Goal: Transaction & Acquisition: Purchase product/service

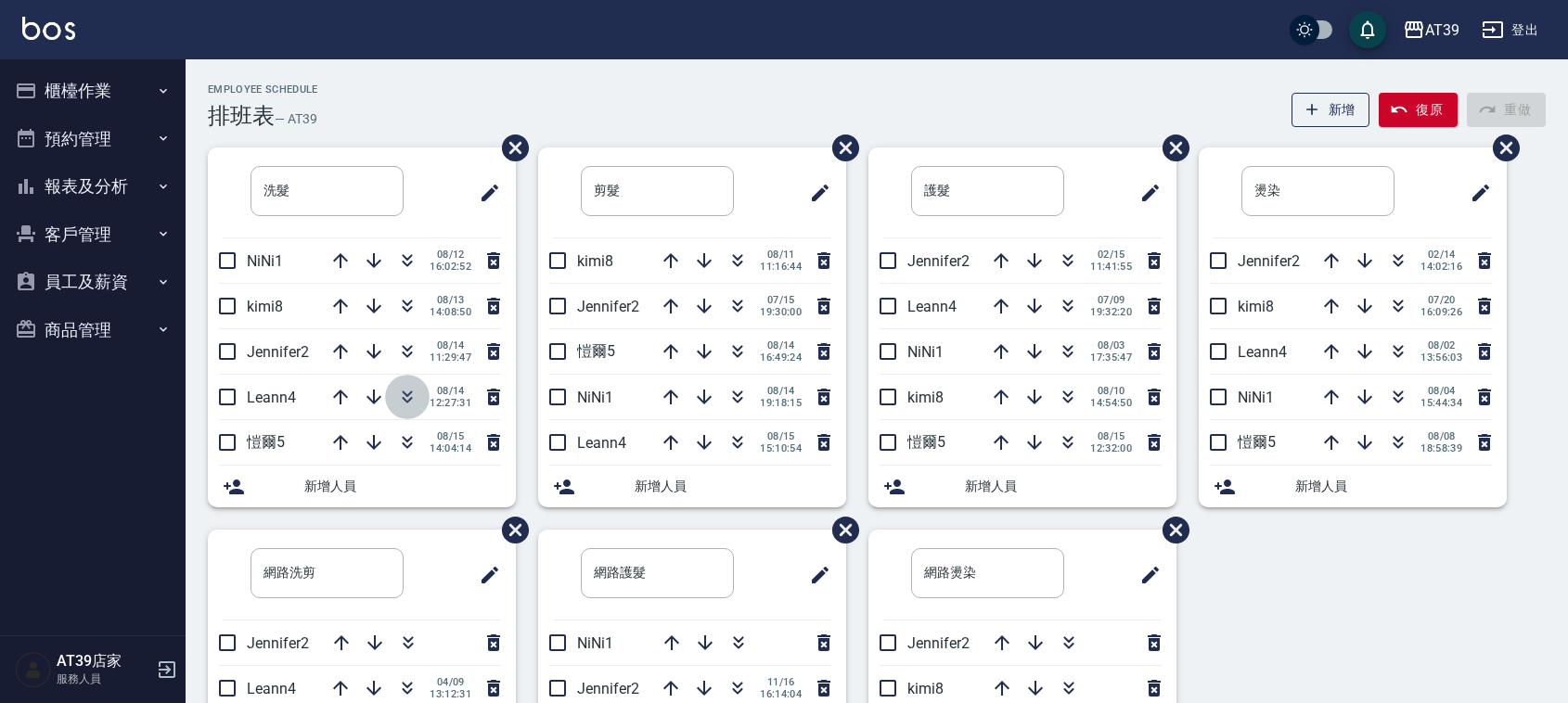
click at [406, 391] on icon "button" at bounding box center [407, 398] width 23 height 23
click at [555, 94] on div "Employee Schedule 排班表 — AT39 新增 復原 重做" at bounding box center [877, 106] width 1338 height 45
click at [403, 393] on icon "button" at bounding box center [407, 395] width 10 height 7
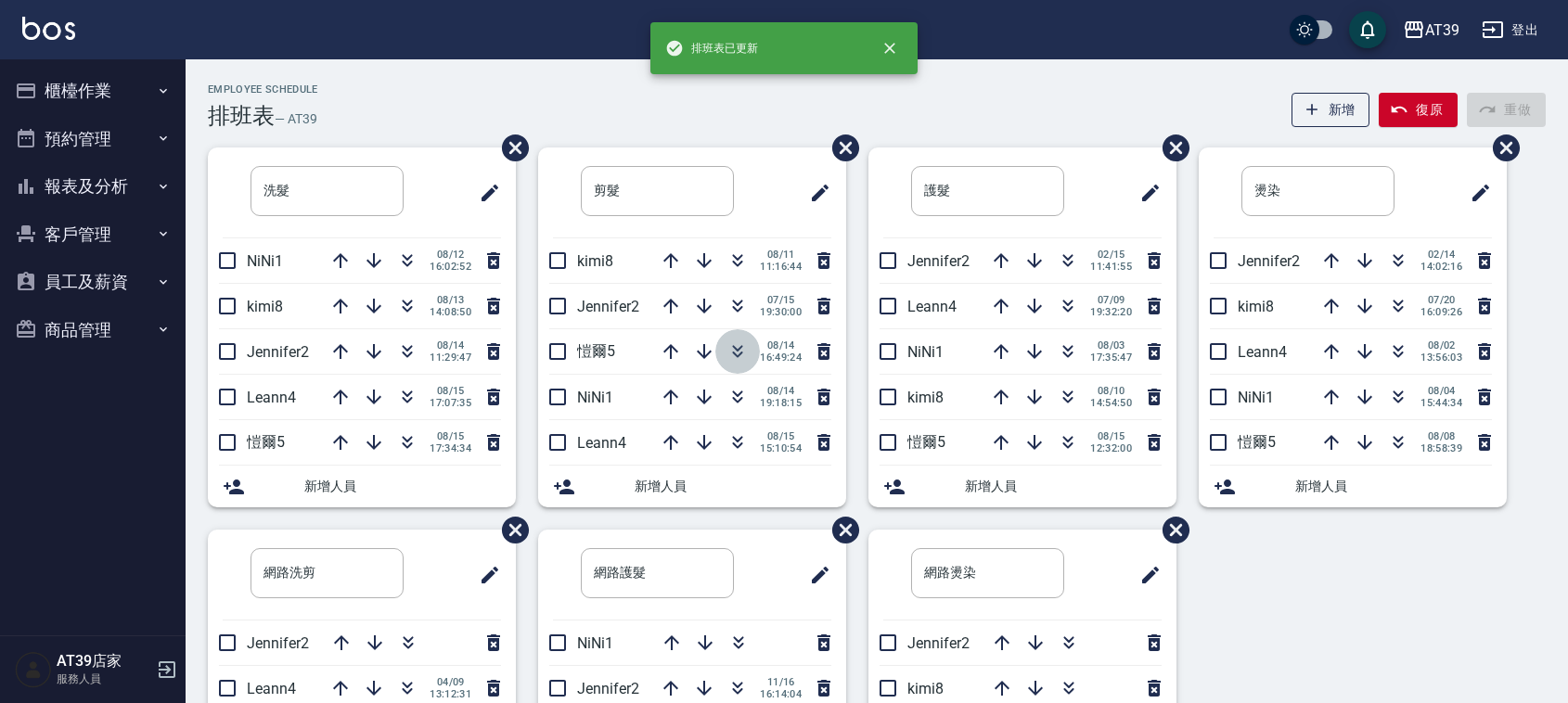
click at [739, 355] on icon "button" at bounding box center [738, 352] width 23 height 23
click at [738, 72] on div "排班表已更新" at bounding box center [784, 48] width 268 height 52
click at [608, 74] on div "Employee Schedule 排班表 — AT39 新增 復原 重做 洗髮 ​ NiNi1 08/12 16:02:52 kimi8 08/13 14:…" at bounding box center [876, 489] width 1382 height 860
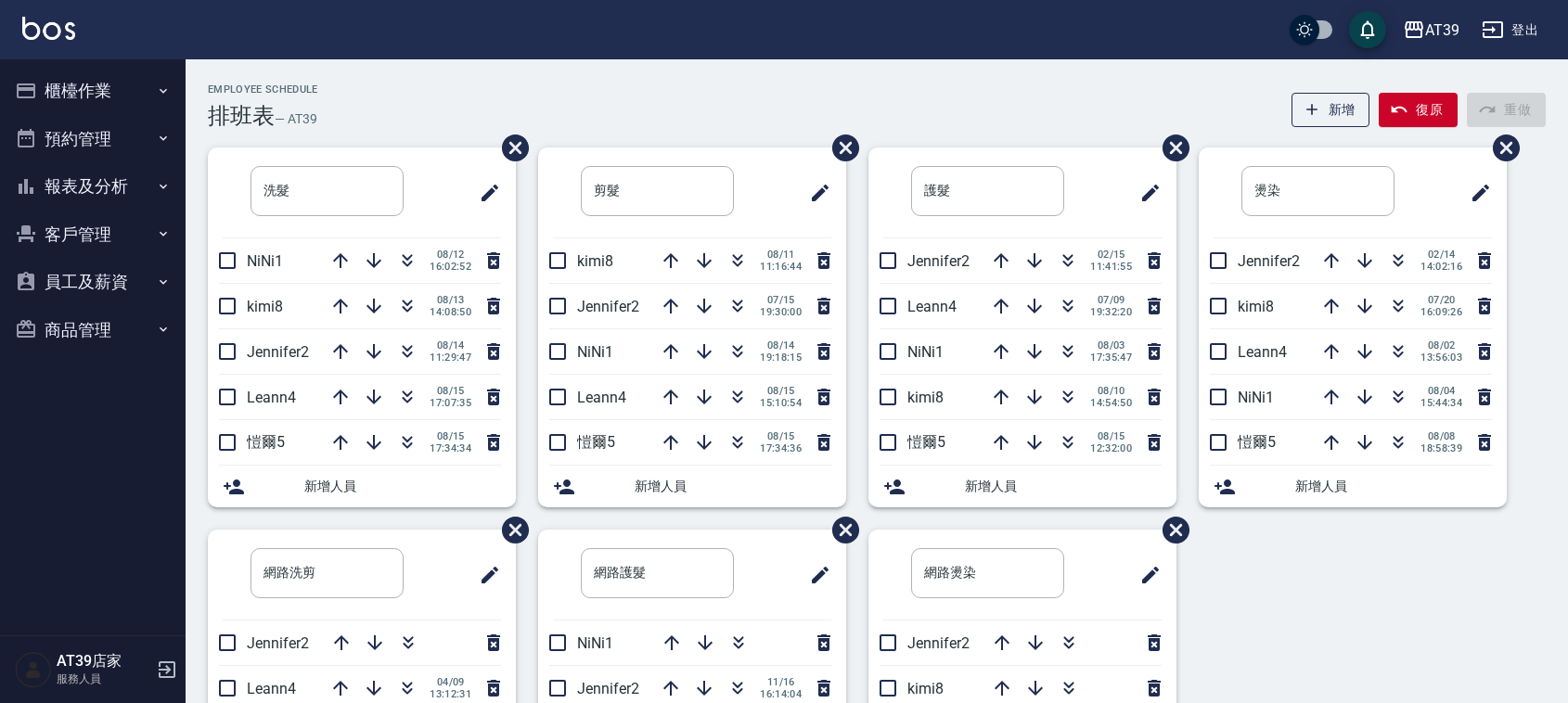
click at [608, 74] on div "Employee Schedule 排班表 — AT39 新增 復原 重做 洗髮 ​ NiNi1 08/12 16:02:52 kimi8 08/13 14:…" at bounding box center [876, 489] width 1382 height 860
click at [610, 80] on div "Employee Schedule 排班表 — AT39 新增 復原 重做 洗髮 ​ NiNi1 08/12 16:02:52 kimi8 08/13 14:…" at bounding box center [876, 489] width 1382 height 860
drag, startPoint x: 619, startPoint y: 74, endPoint x: 640, endPoint y: 51, distance: 31.1
click at [619, 73] on div "Employee Schedule 排班表 — AT39 新增 復原 重做 洗髮 ​ NiNi1 08/12 16:02:52 kimi8 08/13 14:…" at bounding box center [876, 489] width 1382 height 860
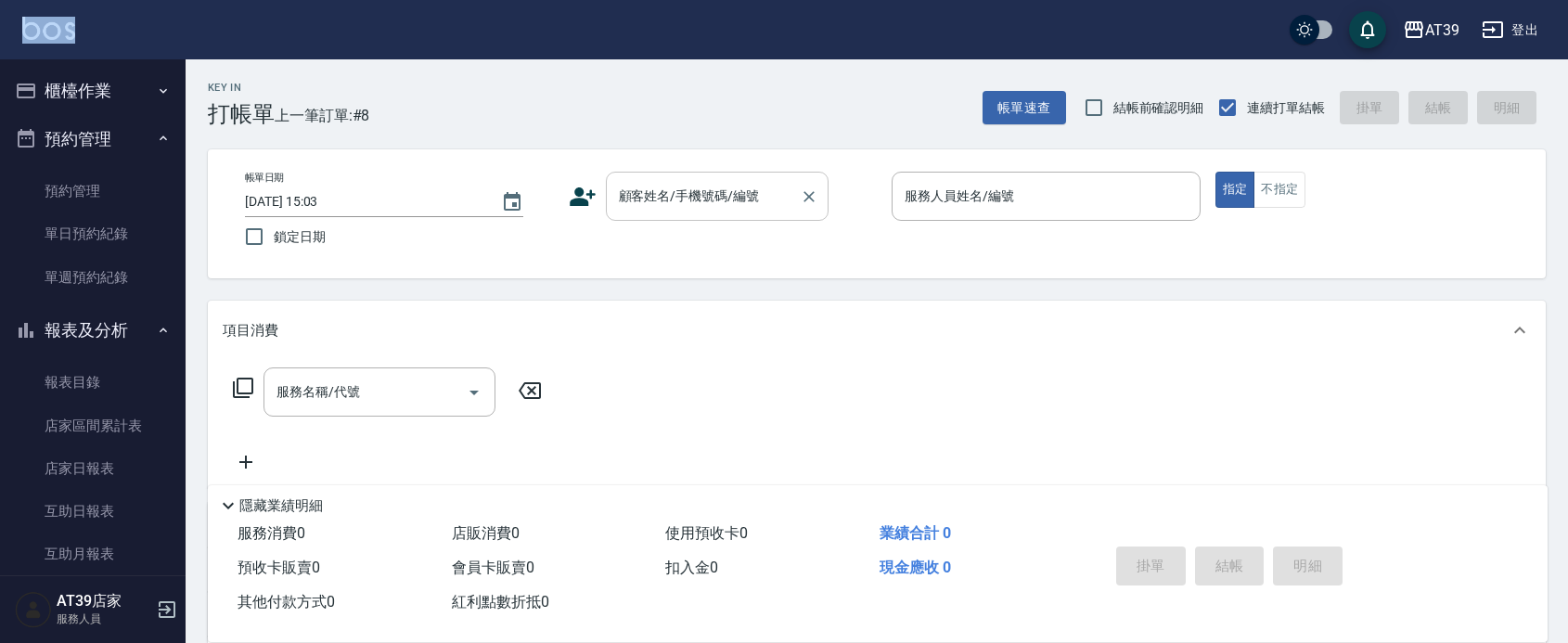
click at [743, 207] on input "顧客姓名/手機號碼/編號" at bounding box center [703, 196] width 178 height 32
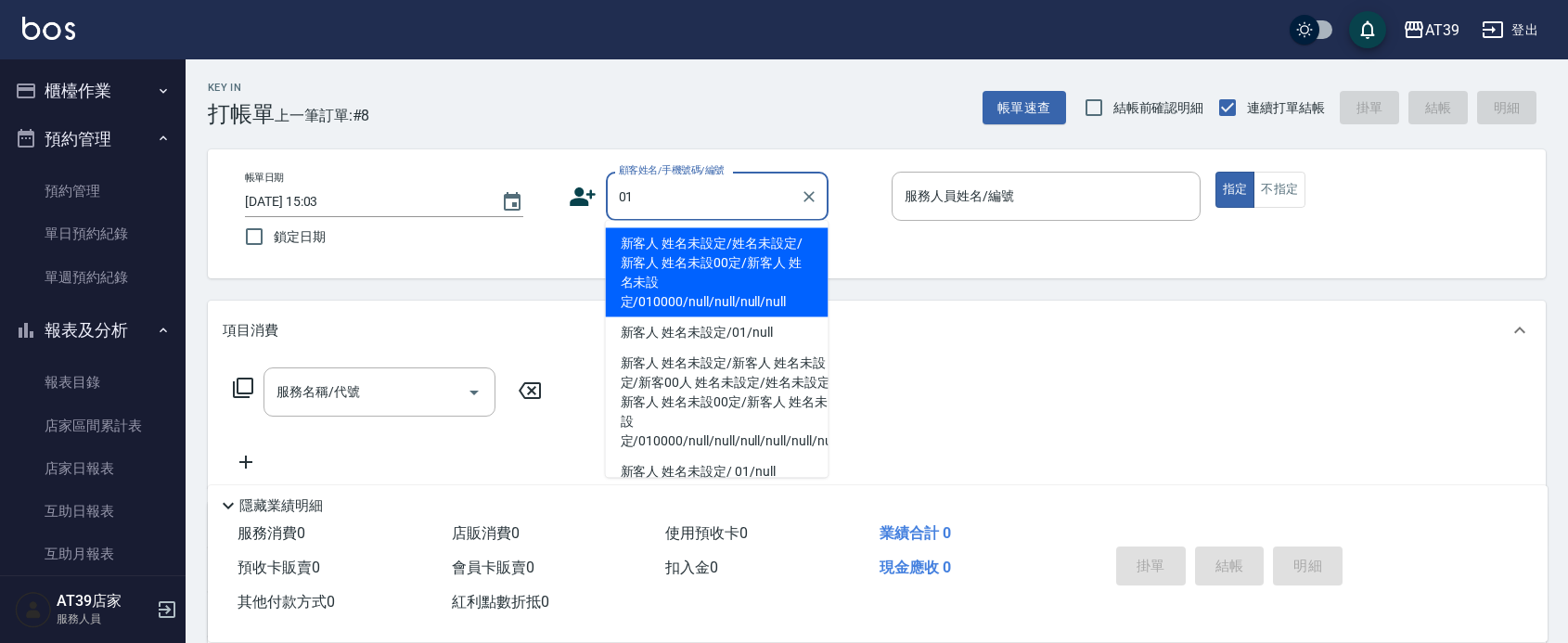
type input "新客人 姓名未設定/姓名未設定/新客人 姓名未設00定/新客人 姓名未設定/010000/null/null/null/null"
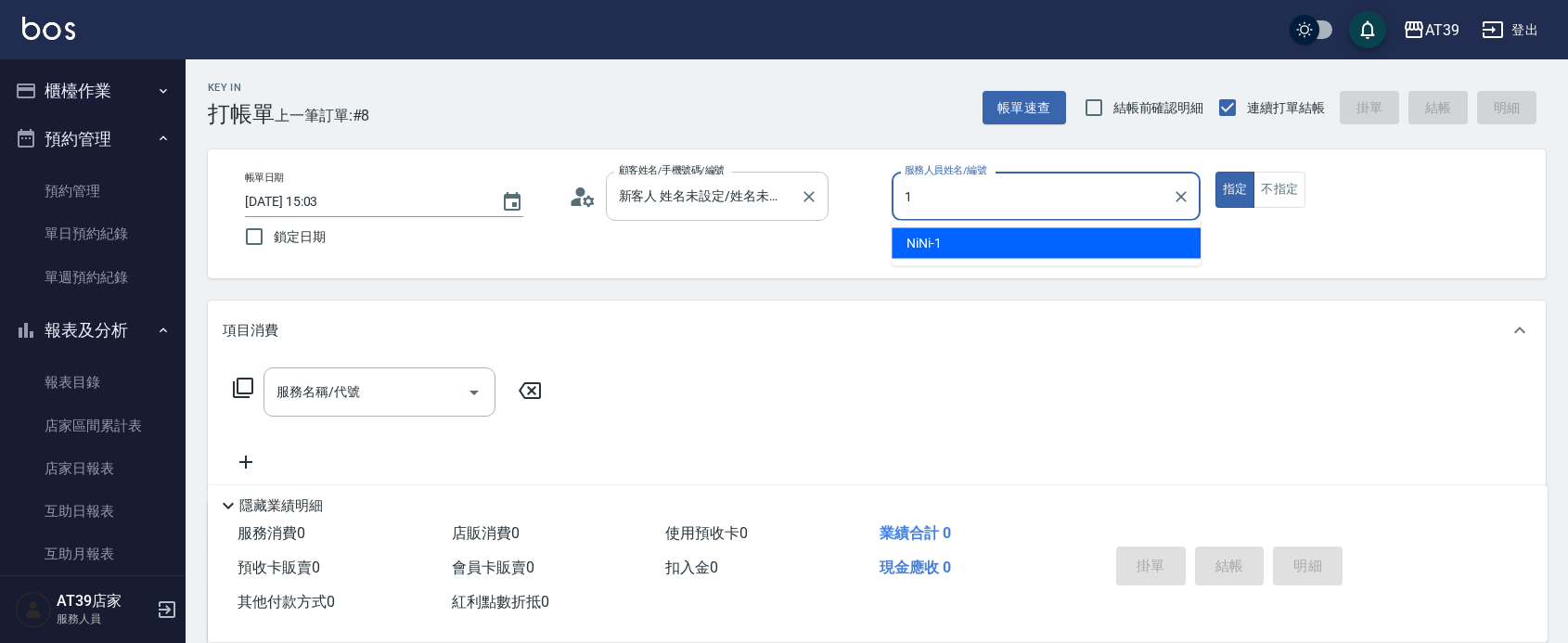
type input "NiNi-1"
type button "true"
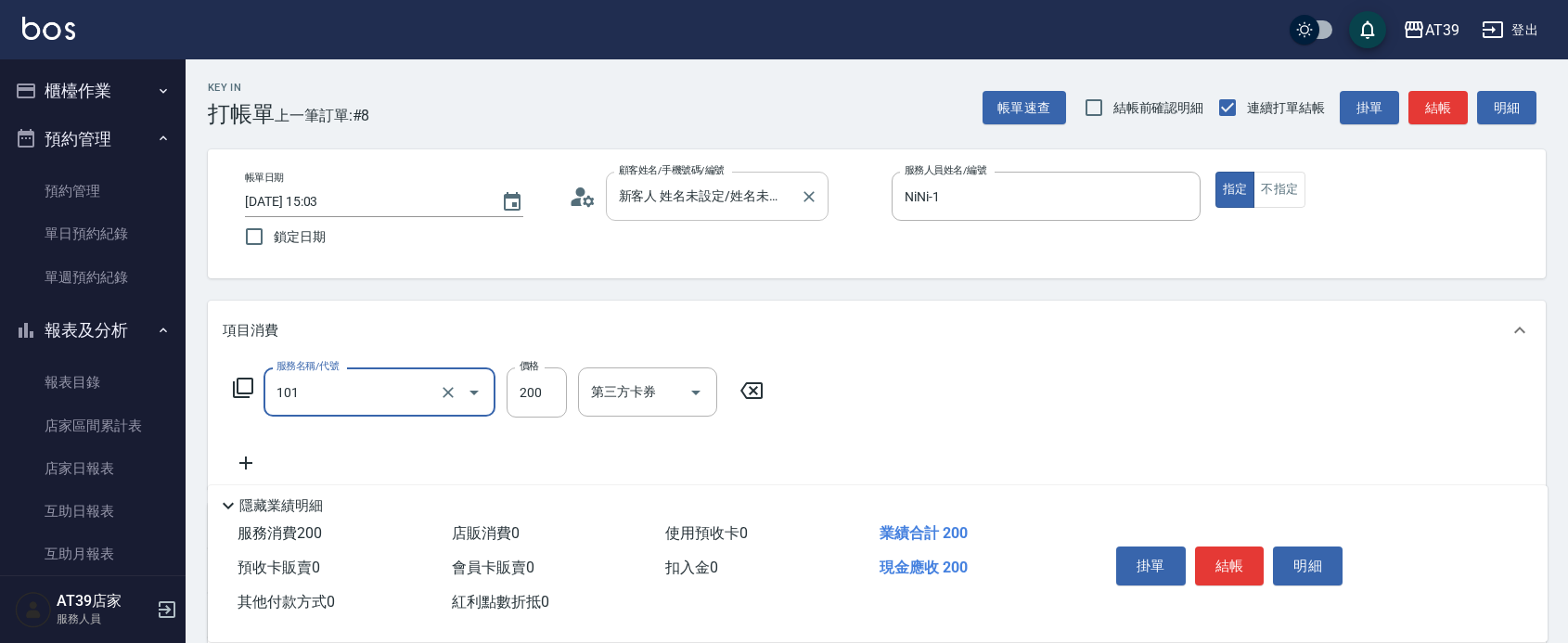
type input "洗髮(101)"
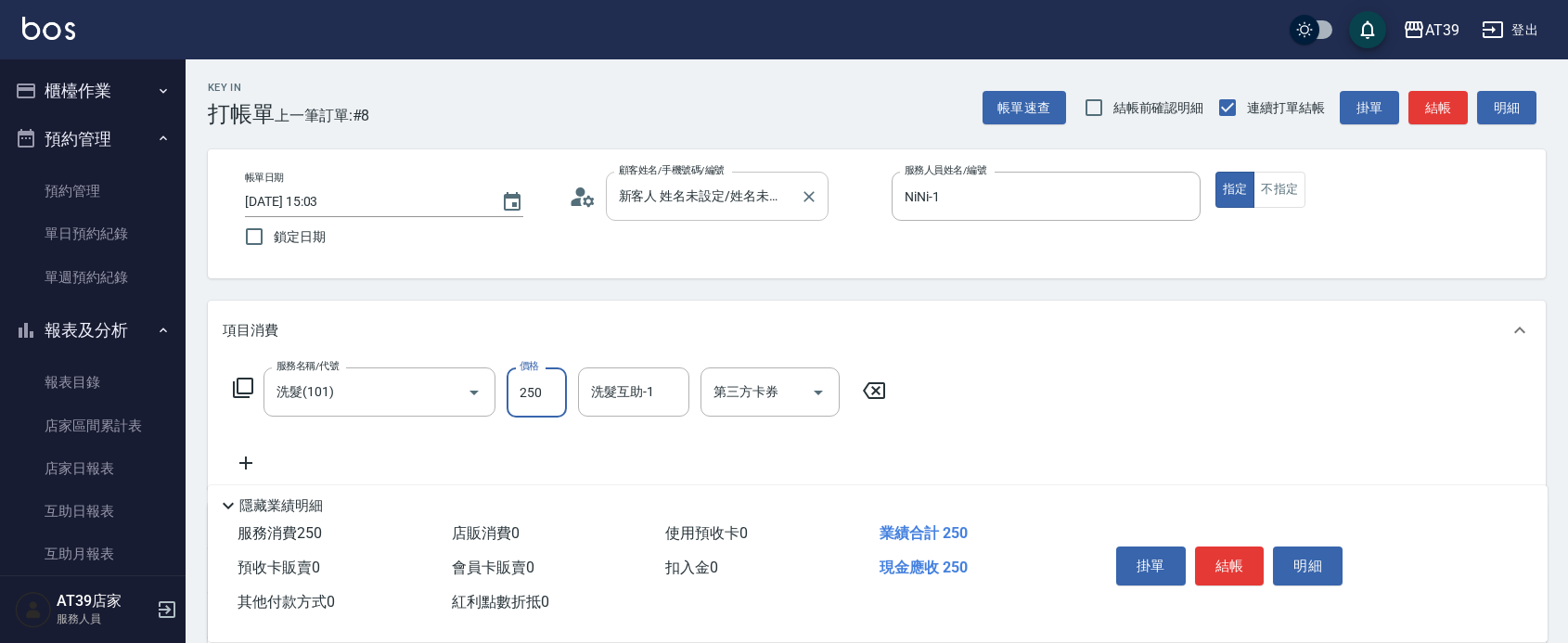
type input "250"
type input "芊芊-27"
click at [1418, 112] on button "結帳" at bounding box center [1438, 107] width 59 height 34
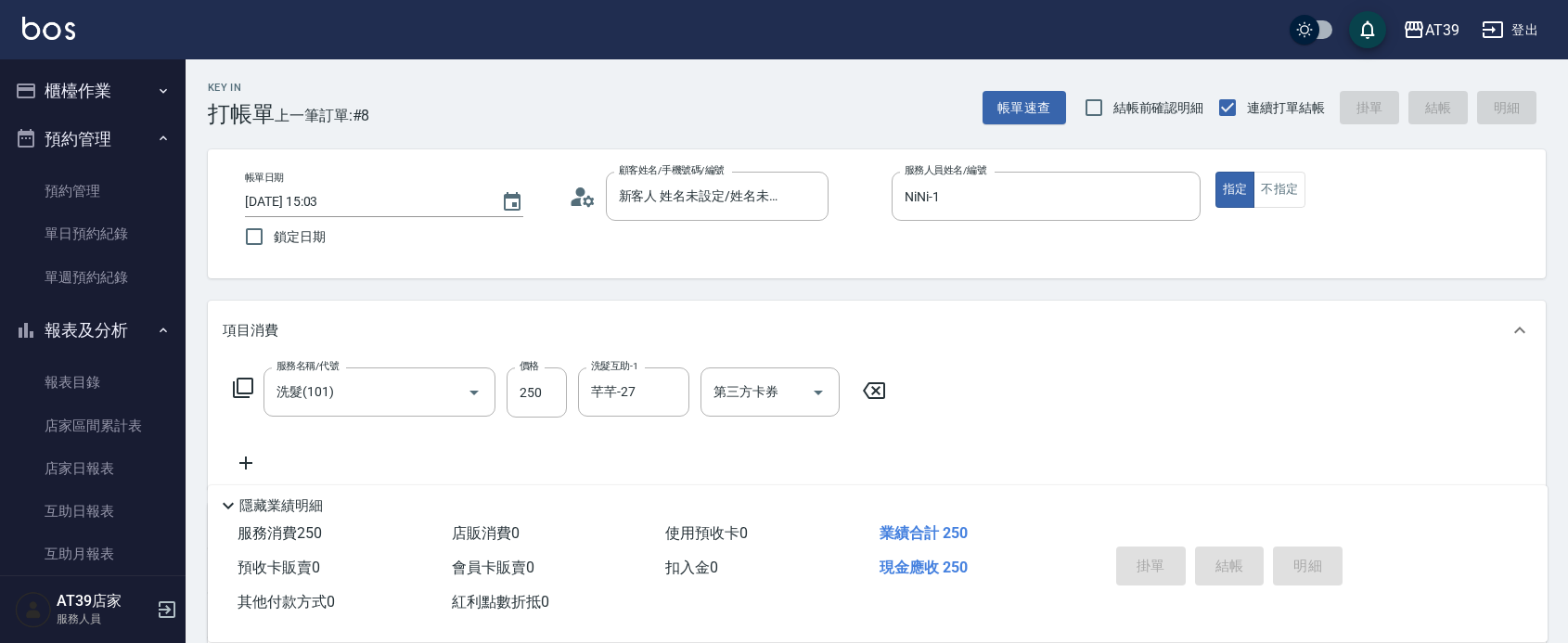
type input "[DATE] 17:00"
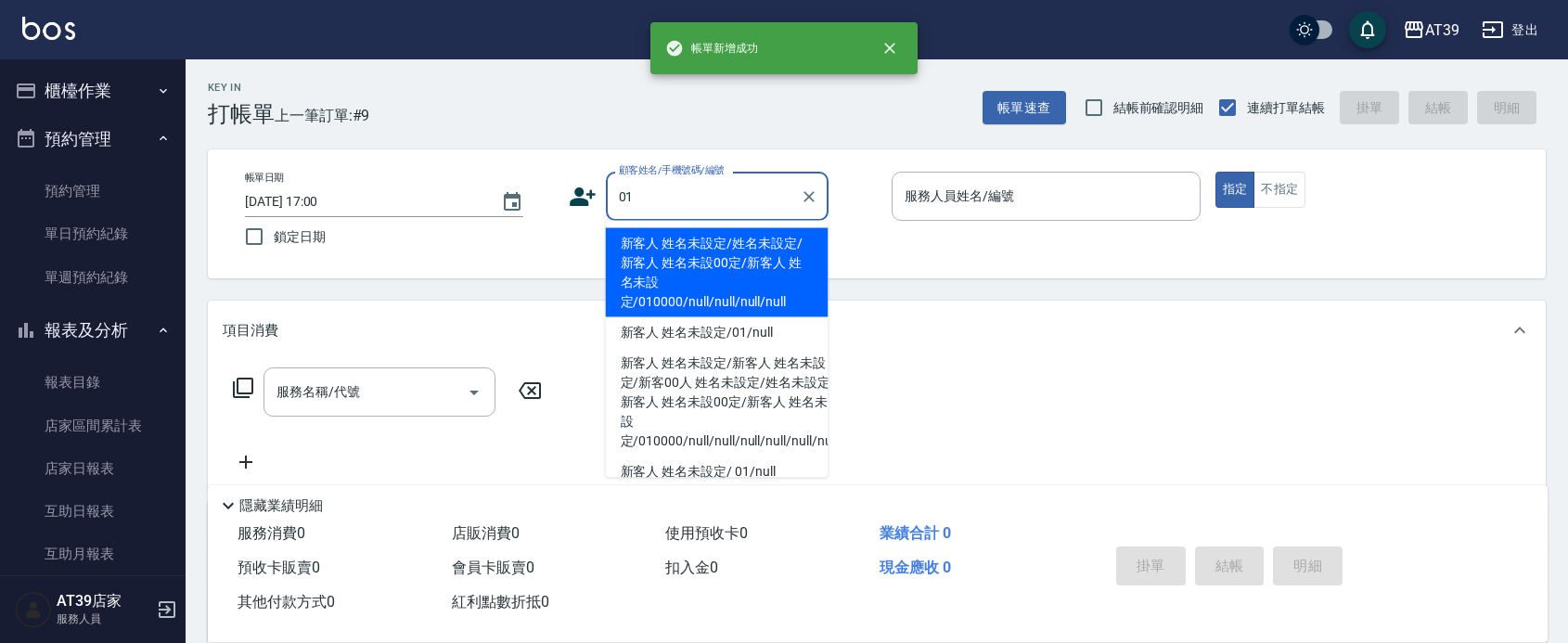
type input "新客人 姓名未設定/姓名未設定/新客人 姓名未設00定/新客人 姓名未設定/010000/null/null/null/null"
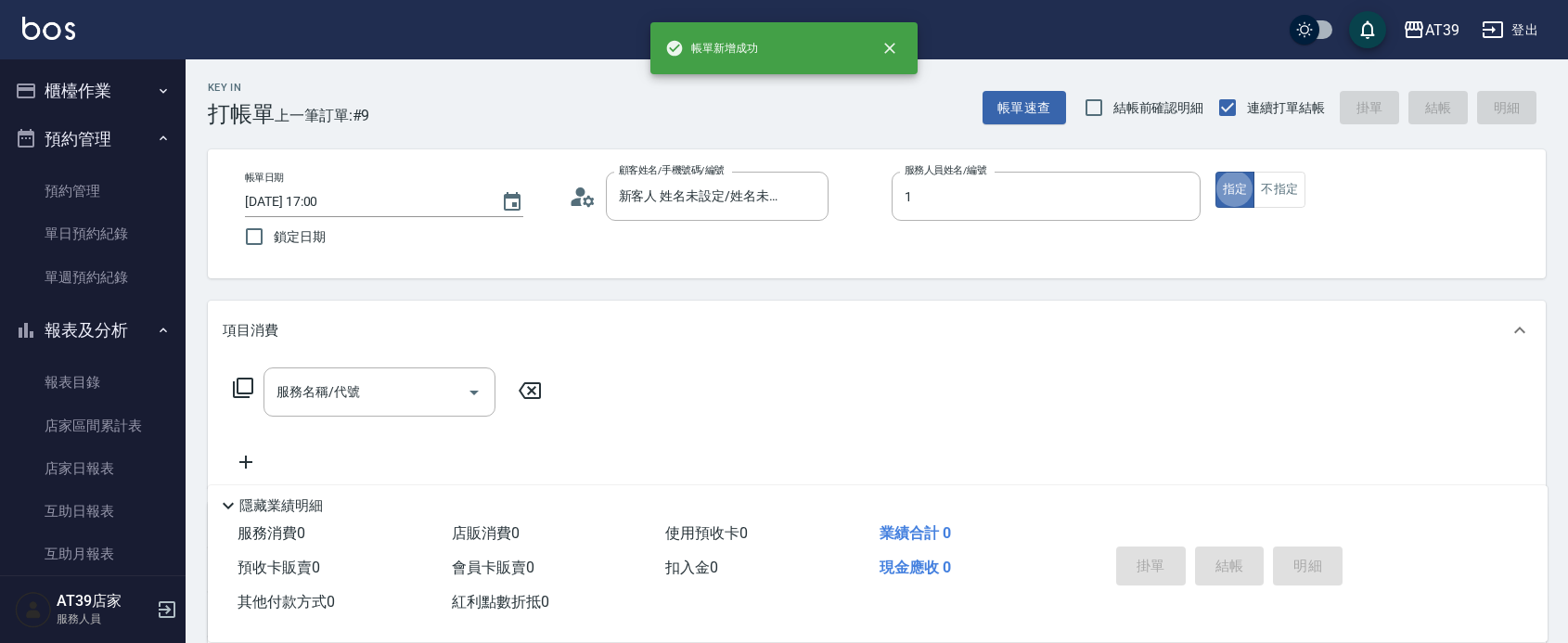
type input "NiNi-1"
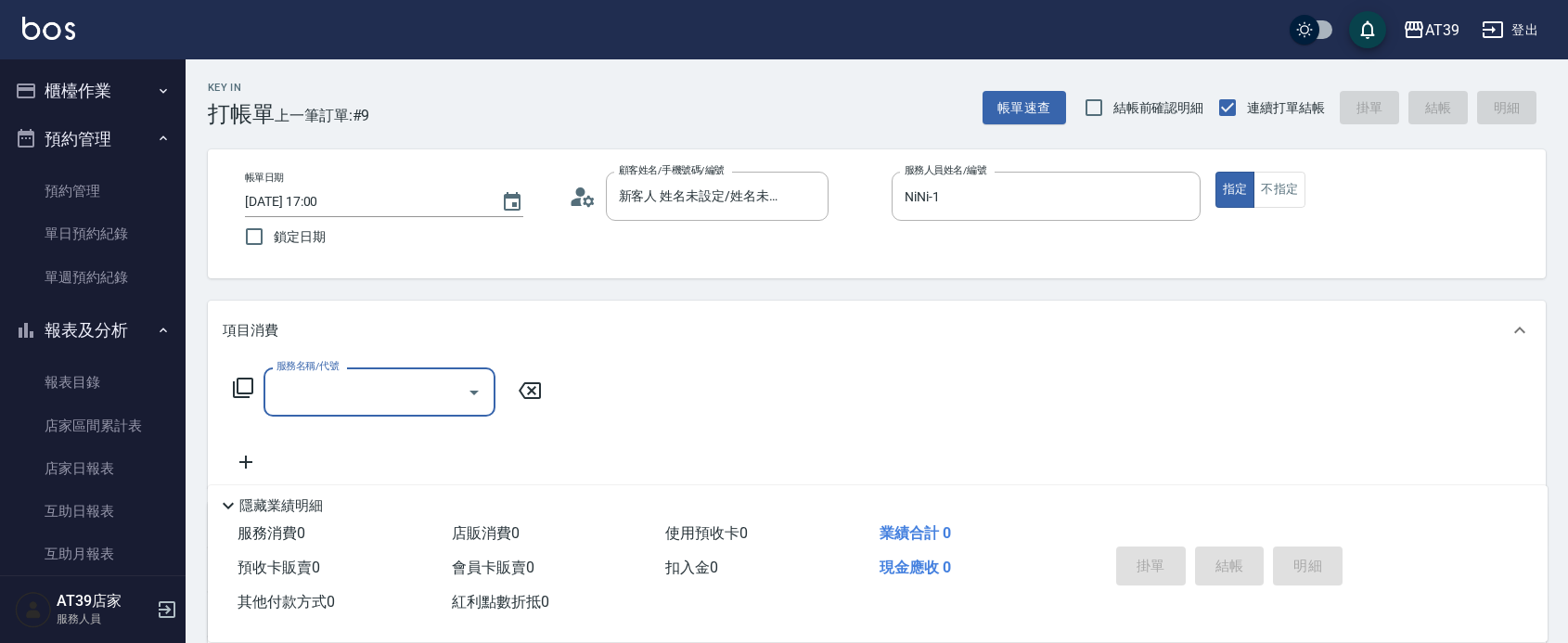
type input "3"
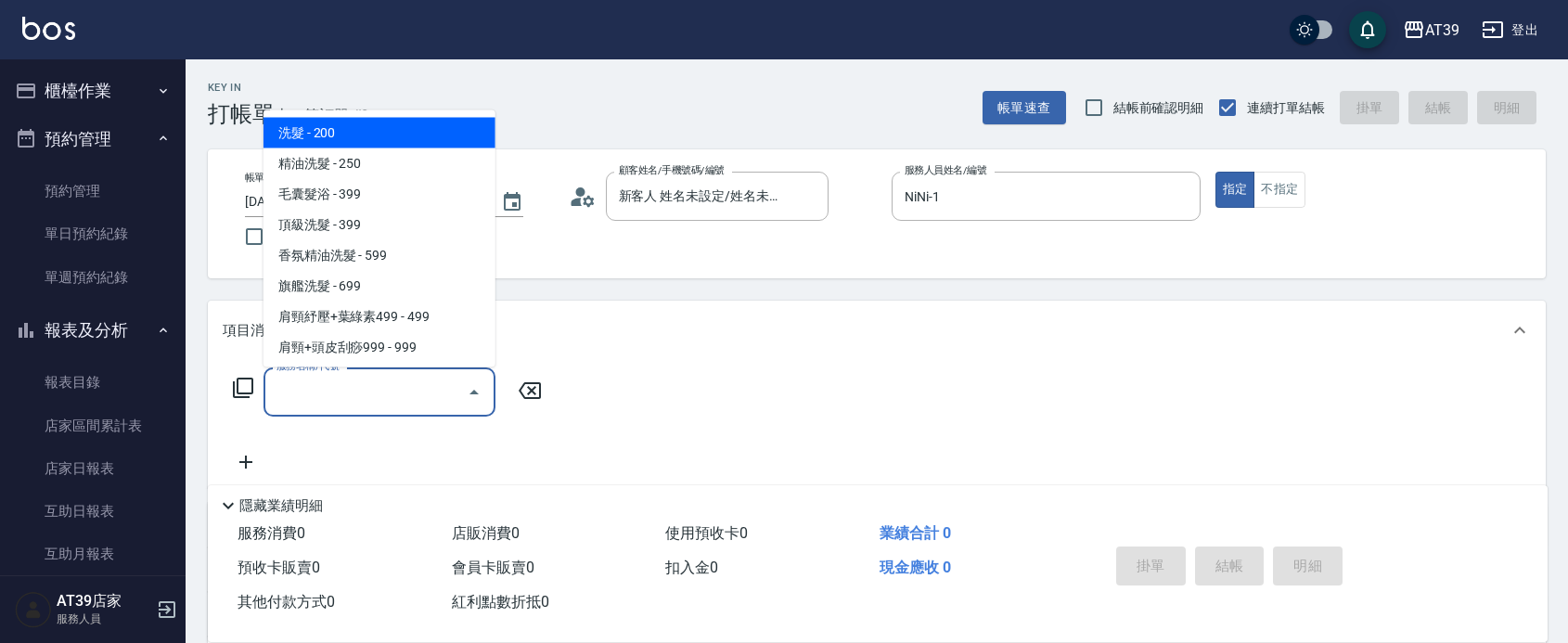
click at [243, 383] on icon at bounding box center [243, 388] width 23 height 23
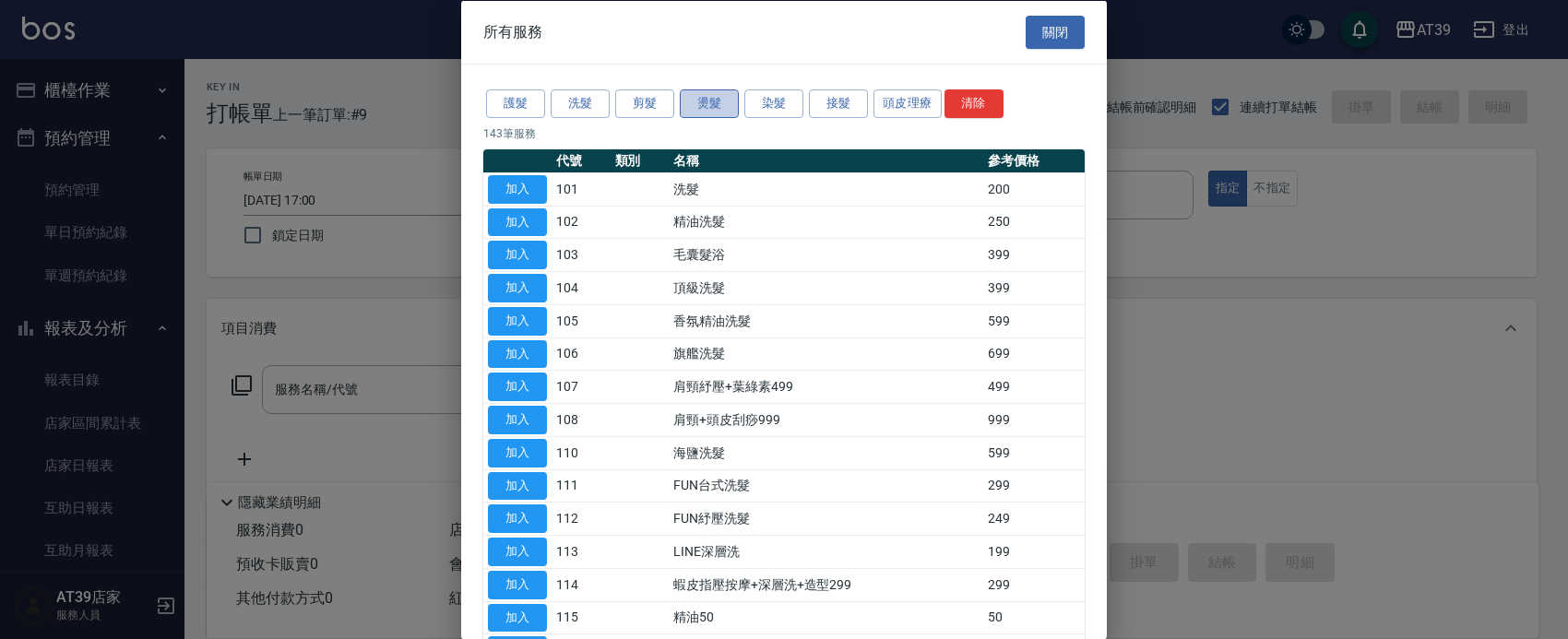
click at [711, 111] on button "燙髮" at bounding box center [709, 104] width 59 height 29
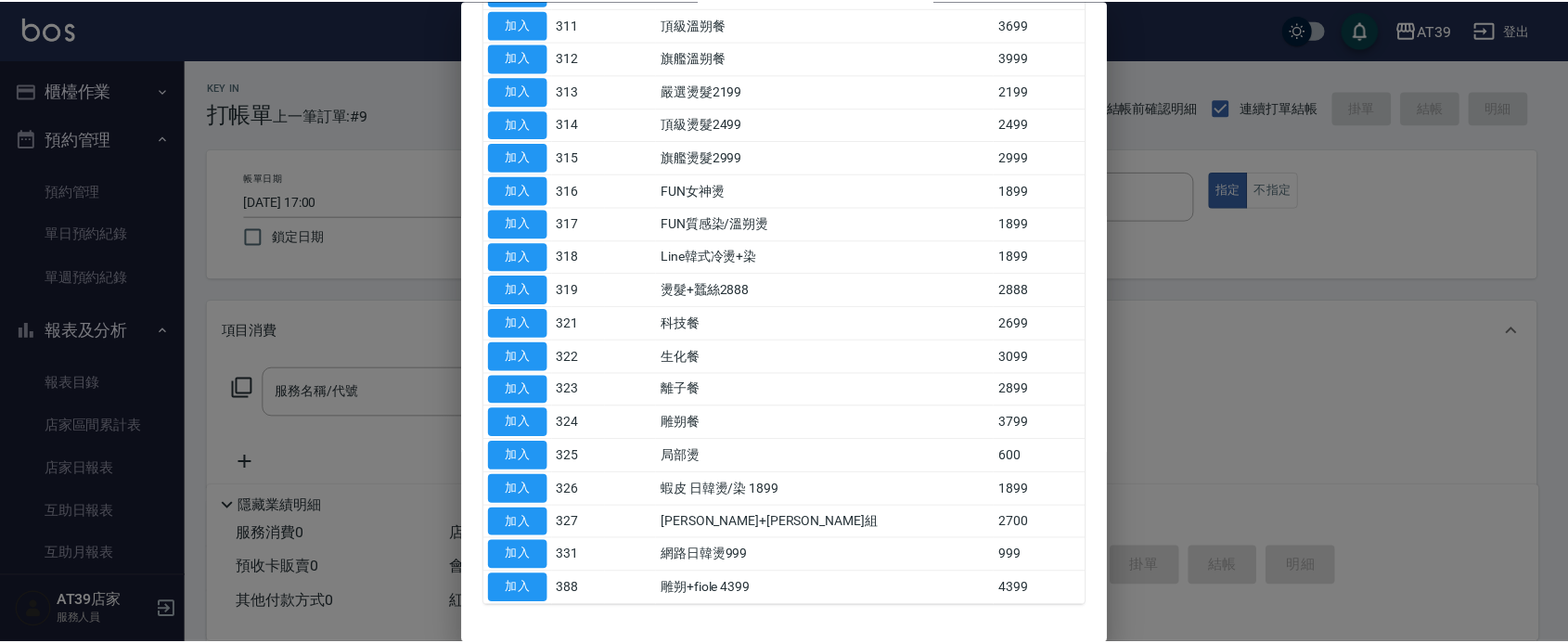
scroll to position [568, 0]
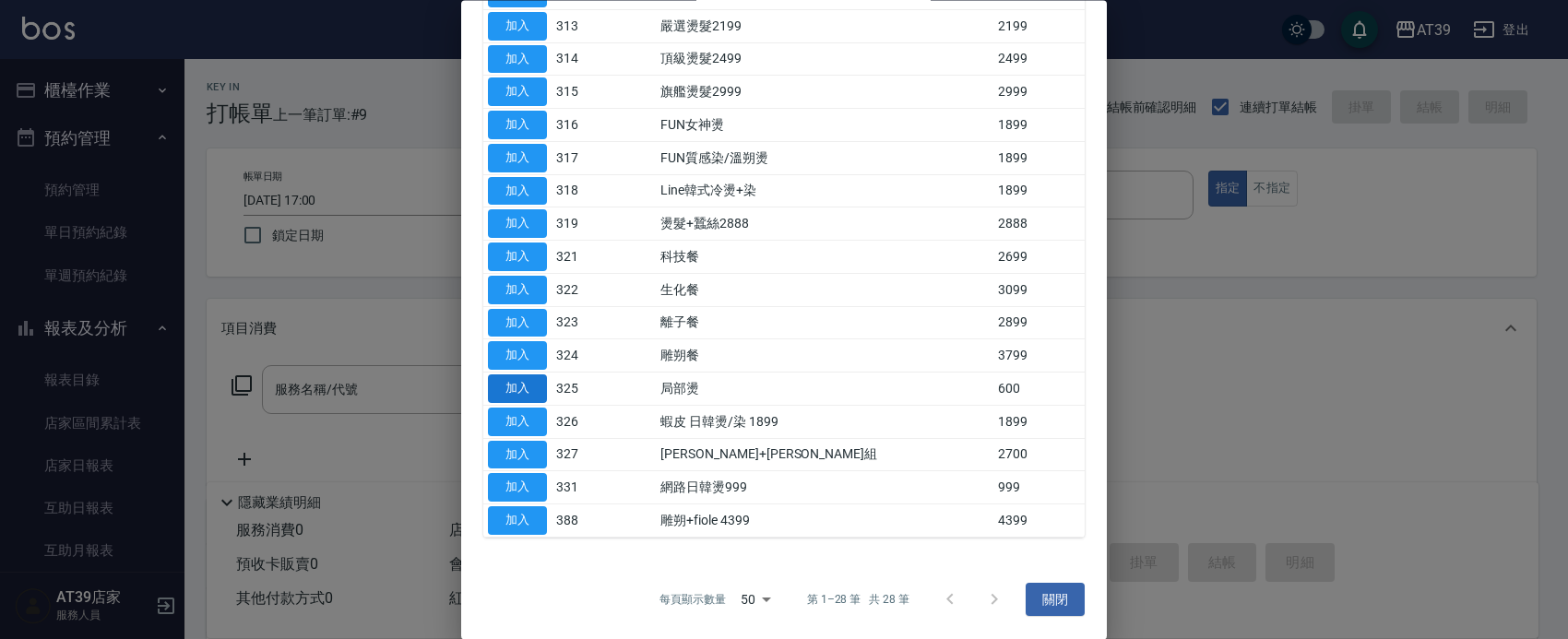
click at [521, 383] on button "加入" at bounding box center [517, 390] width 59 height 29
type input "局部燙(325)"
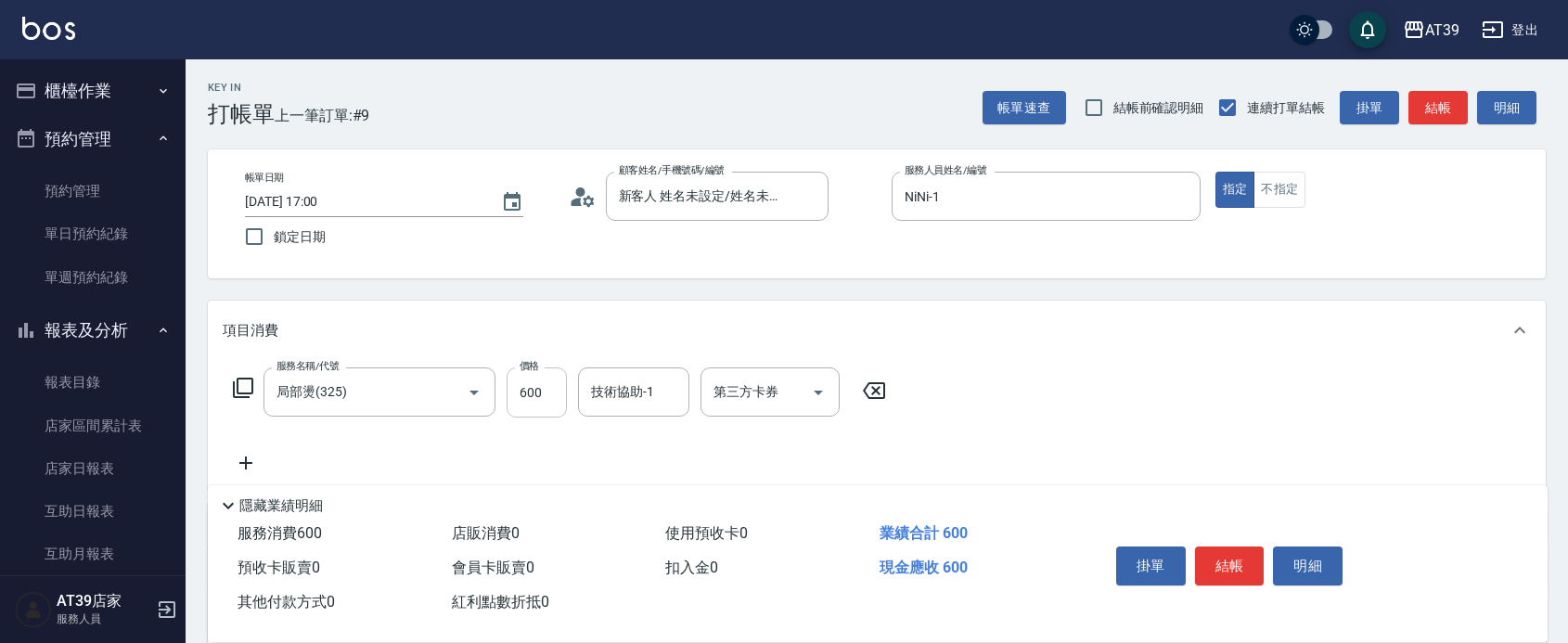
click at [524, 387] on input "600" at bounding box center [537, 392] width 60 height 50
type input "1500"
type input "芊芊-27"
click at [270, 332] on p "項目消費" at bounding box center [250, 331] width 56 height 20
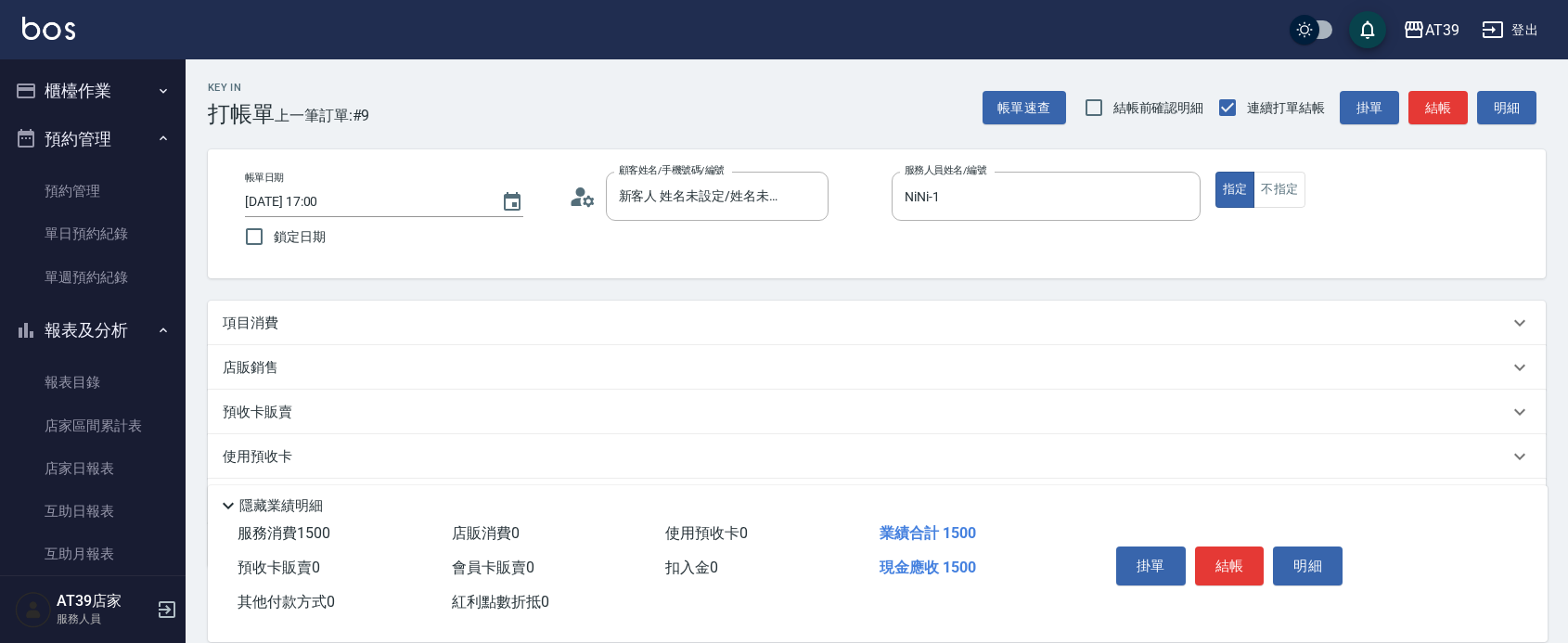
click at [265, 371] on p "店販銷售" at bounding box center [250, 368] width 56 height 20
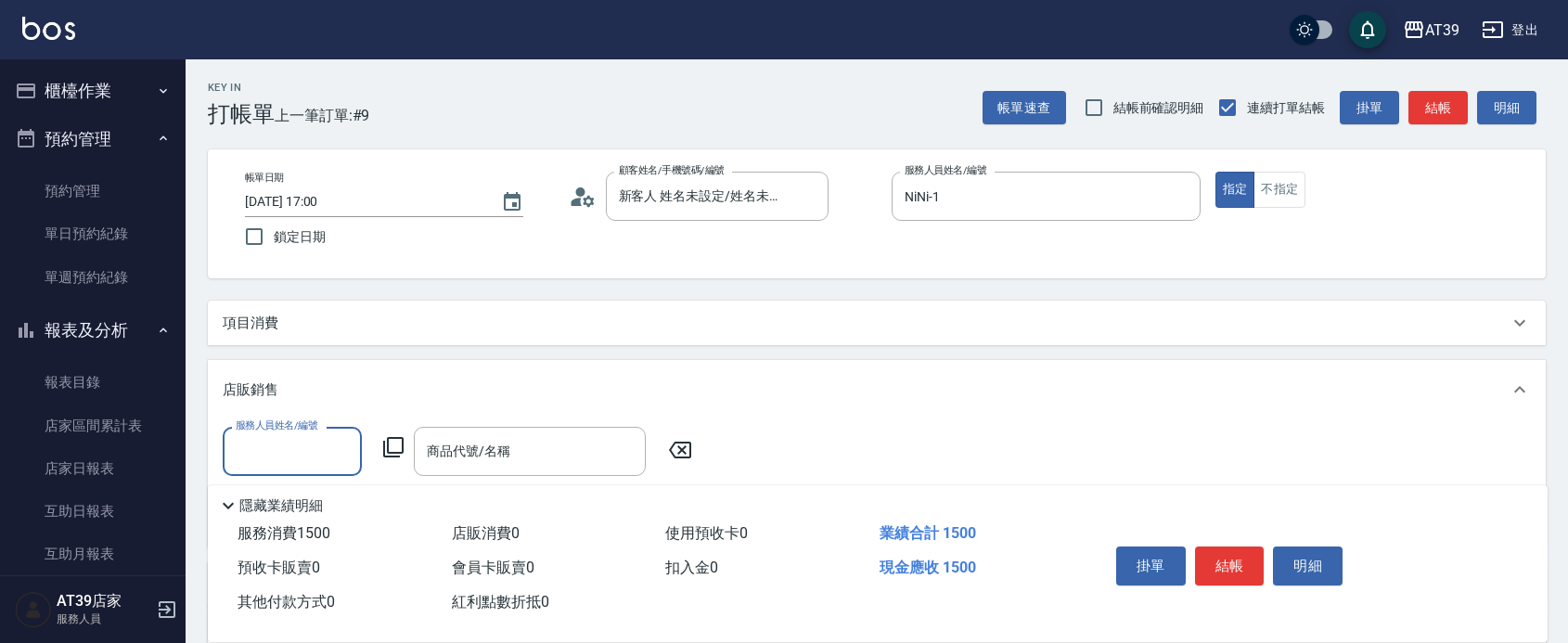
scroll to position [0, 0]
type input "NiNi-1"
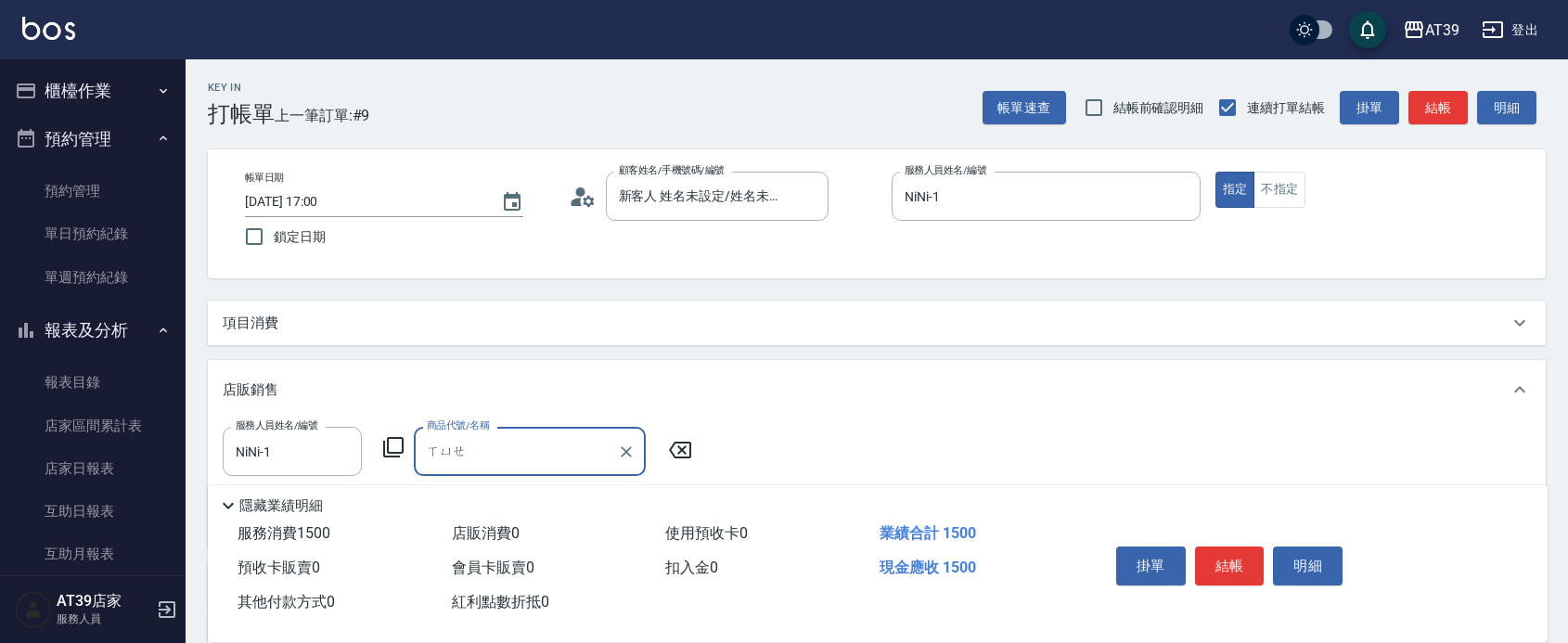
type input "雪"
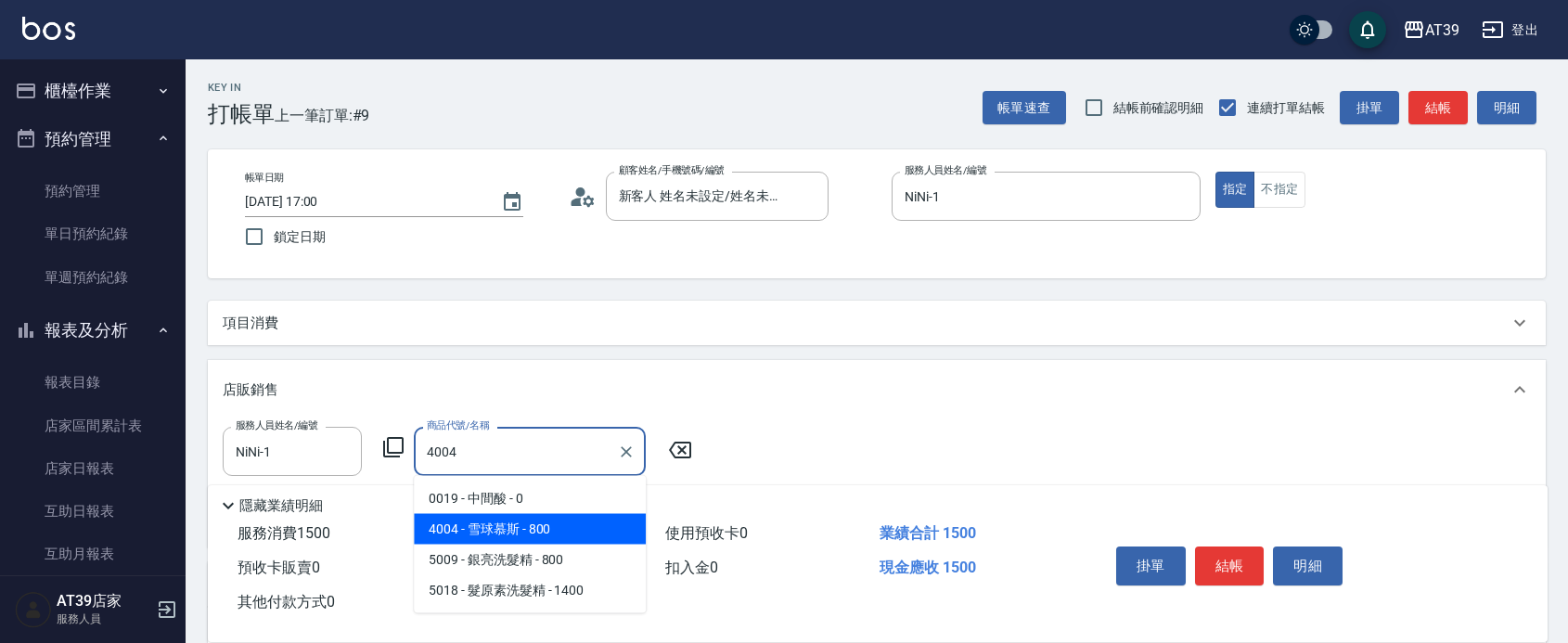
type input "雪球慕斯"
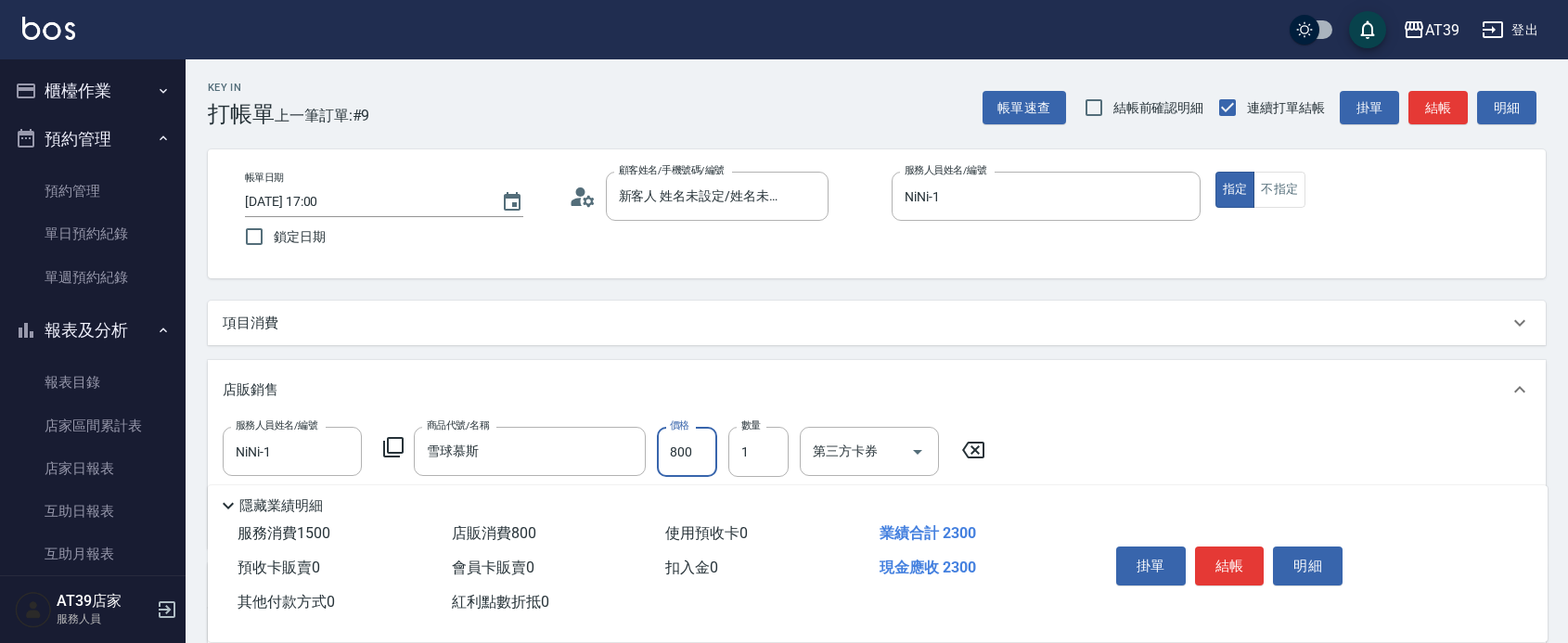
click at [698, 465] on input "800" at bounding box center [687, 452] width 60 height 50
type input "640"
click at [1413, 102] on button "結帳" at bounding box center [1438, 107] width 59 height 34
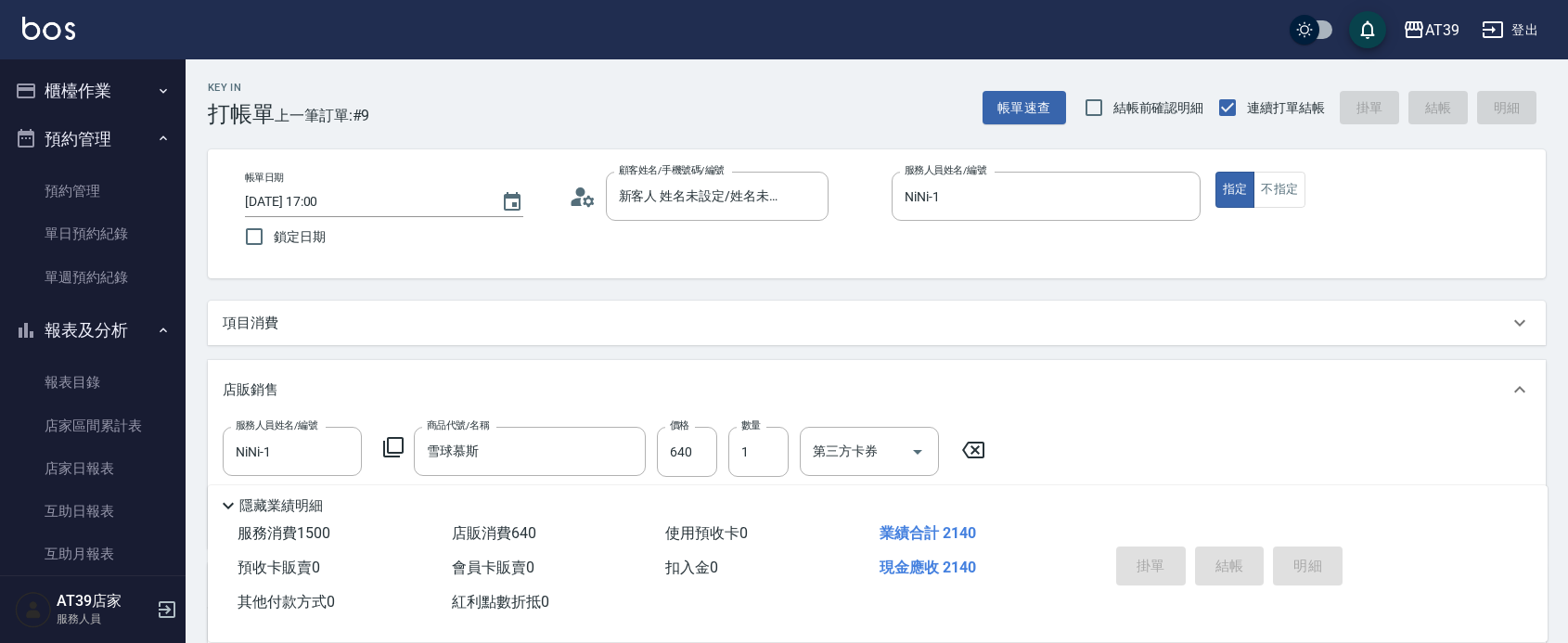
type input "[DATE] 17:01"
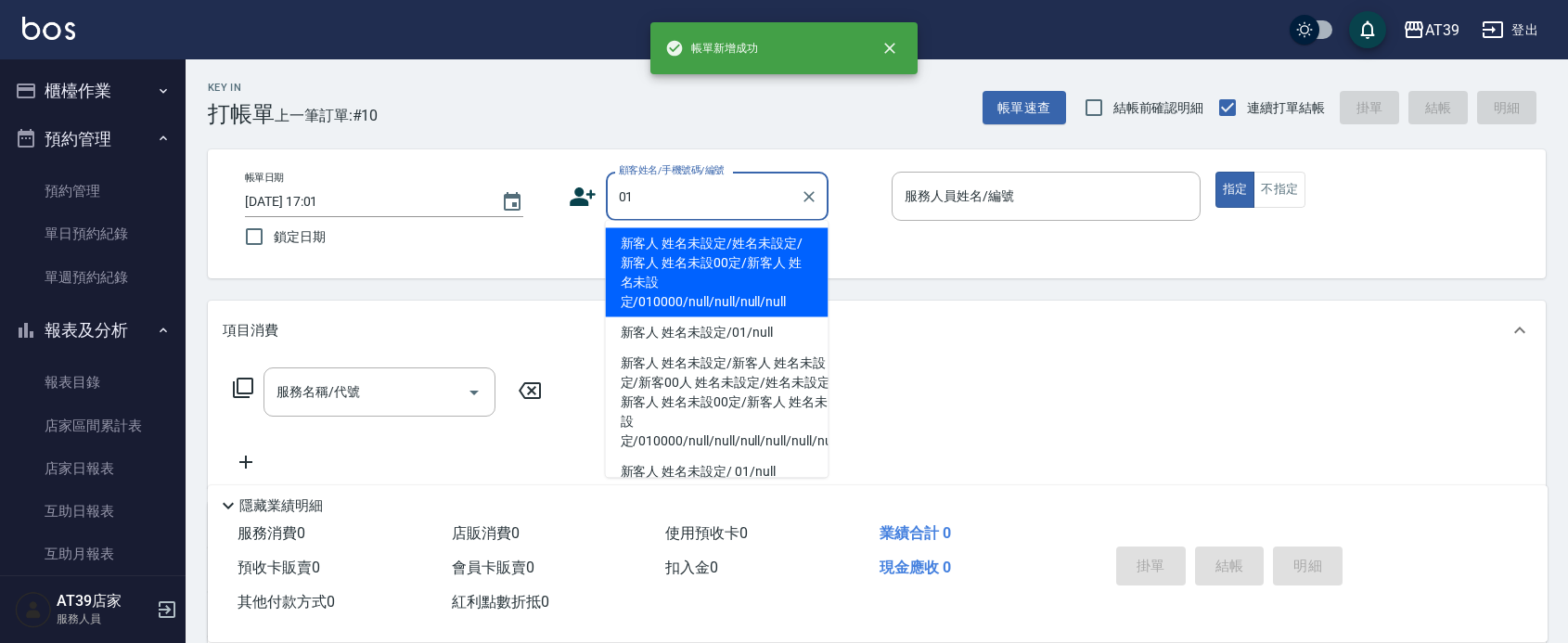
type input "新客人 姓名未設定/姓名未設定/新客人 姓名未設00定/新客人 姓名未設定/010000/null/null/null/null"
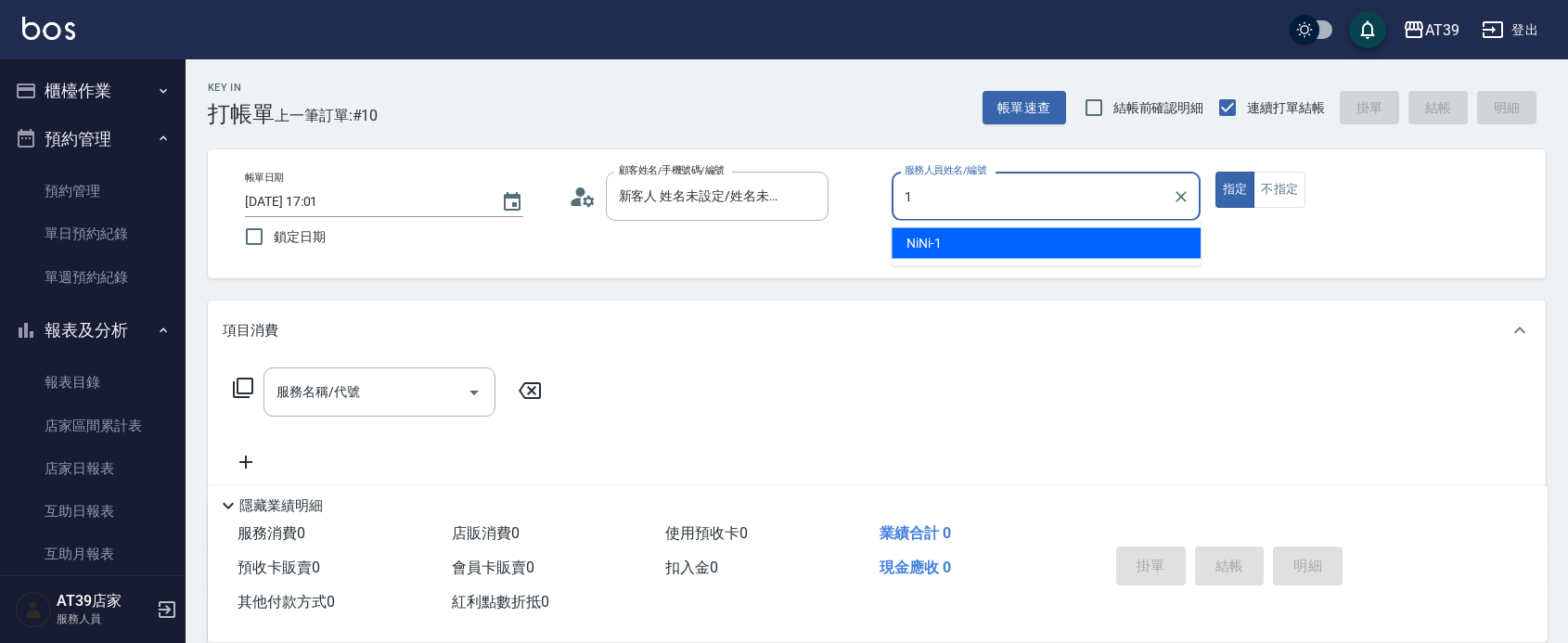
type input "NiNi-1"
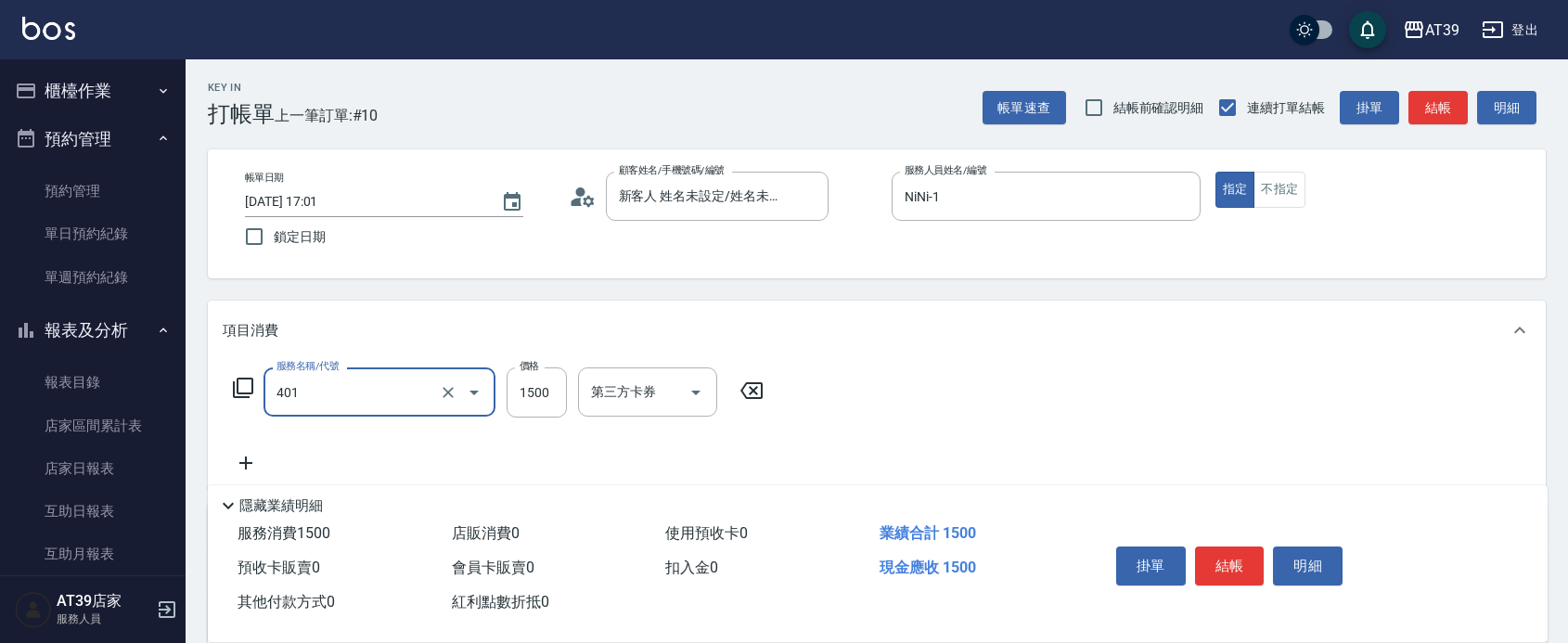
type input "基本染髮(401)"
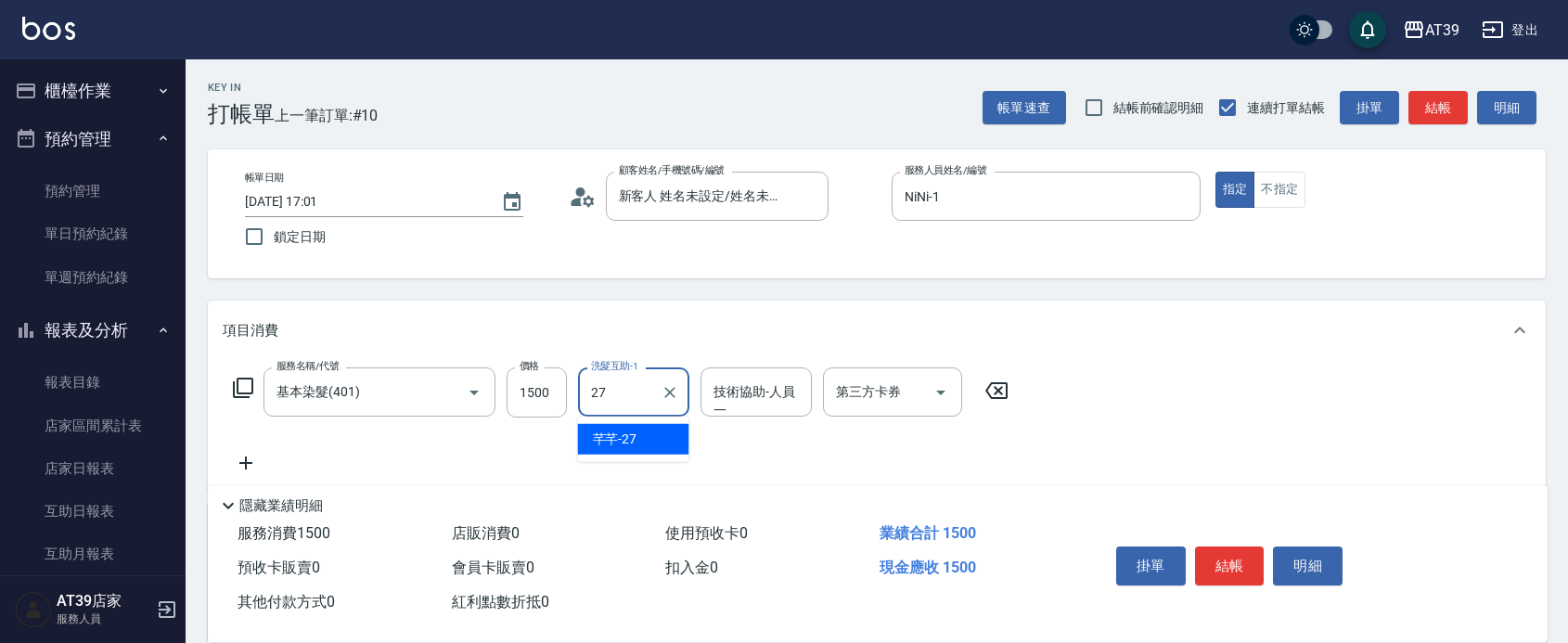
type input "芊芊-27"
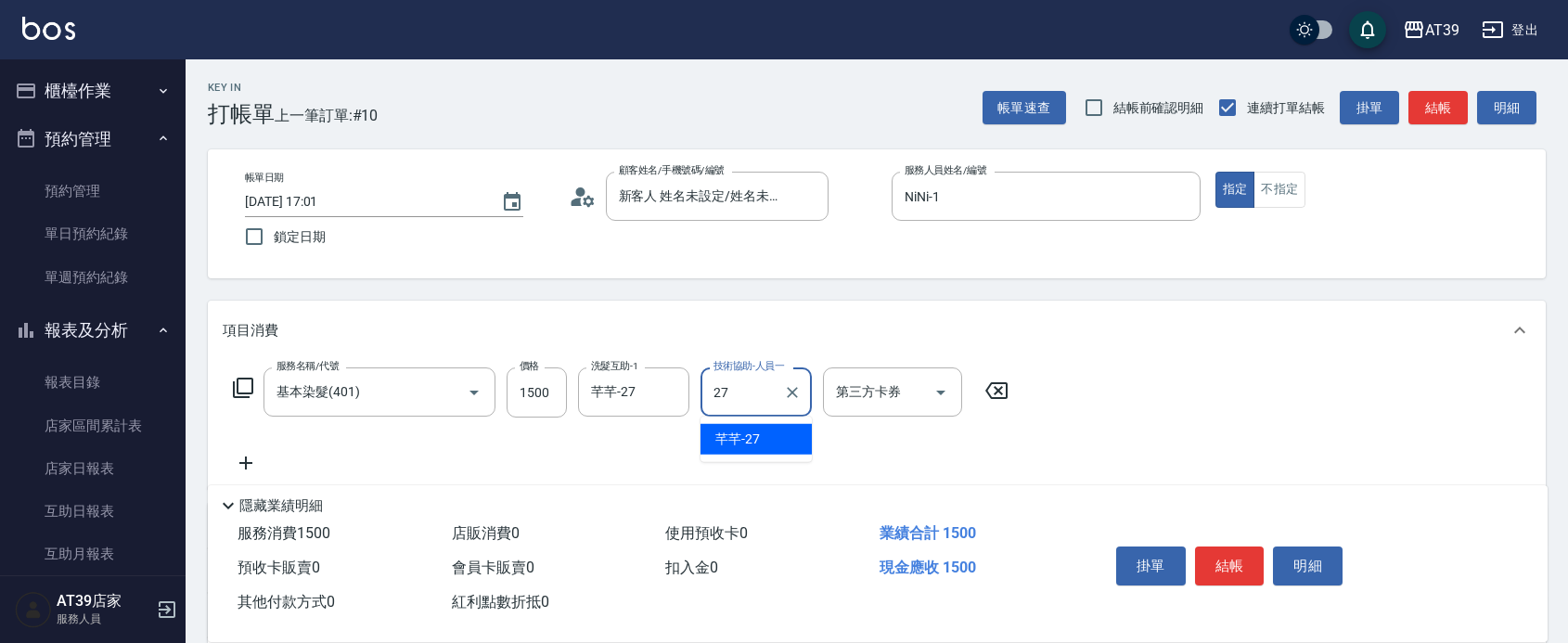
type input "芊芊-27"
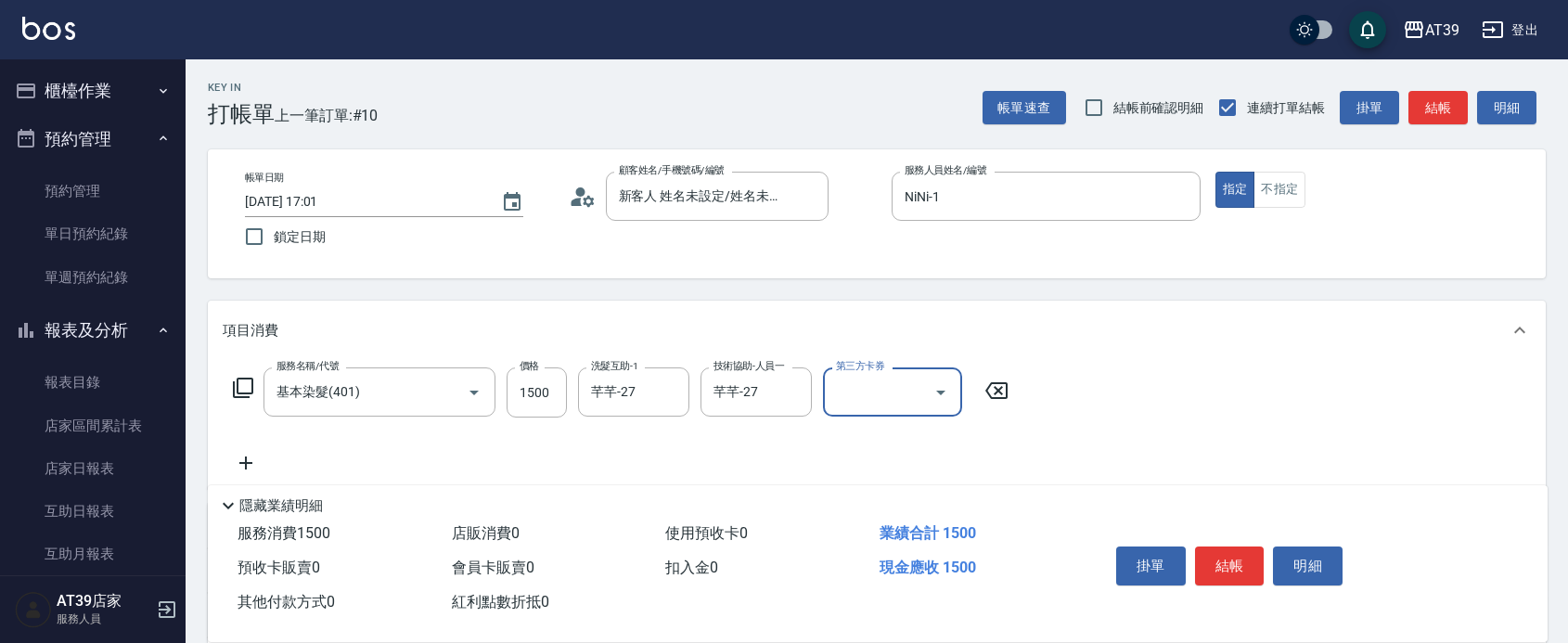
click at [1417, 105] on button "結帳" at bounding box center [1438, 107] width 59 height 34
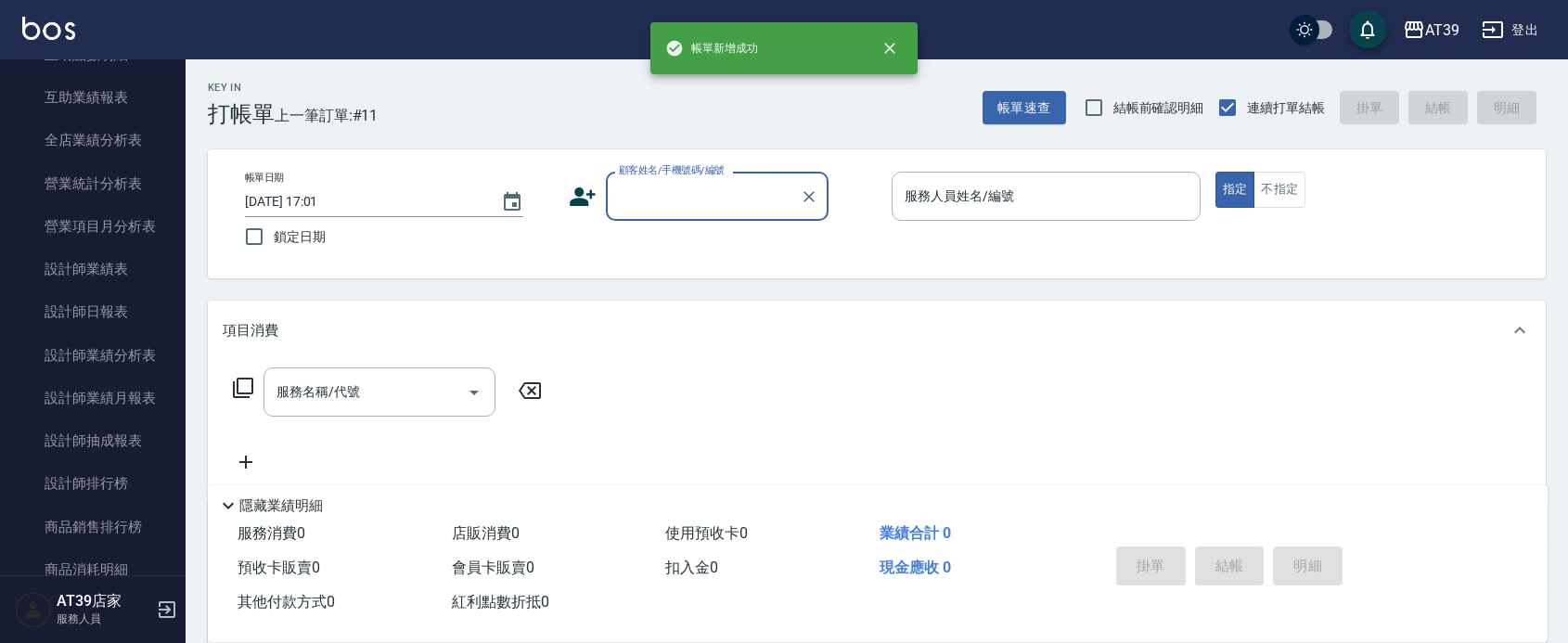
scroll to position [589, 0]
click at [121, 307] on link "設計師日報表" at bounding box center [92, 307] width 171 height 42
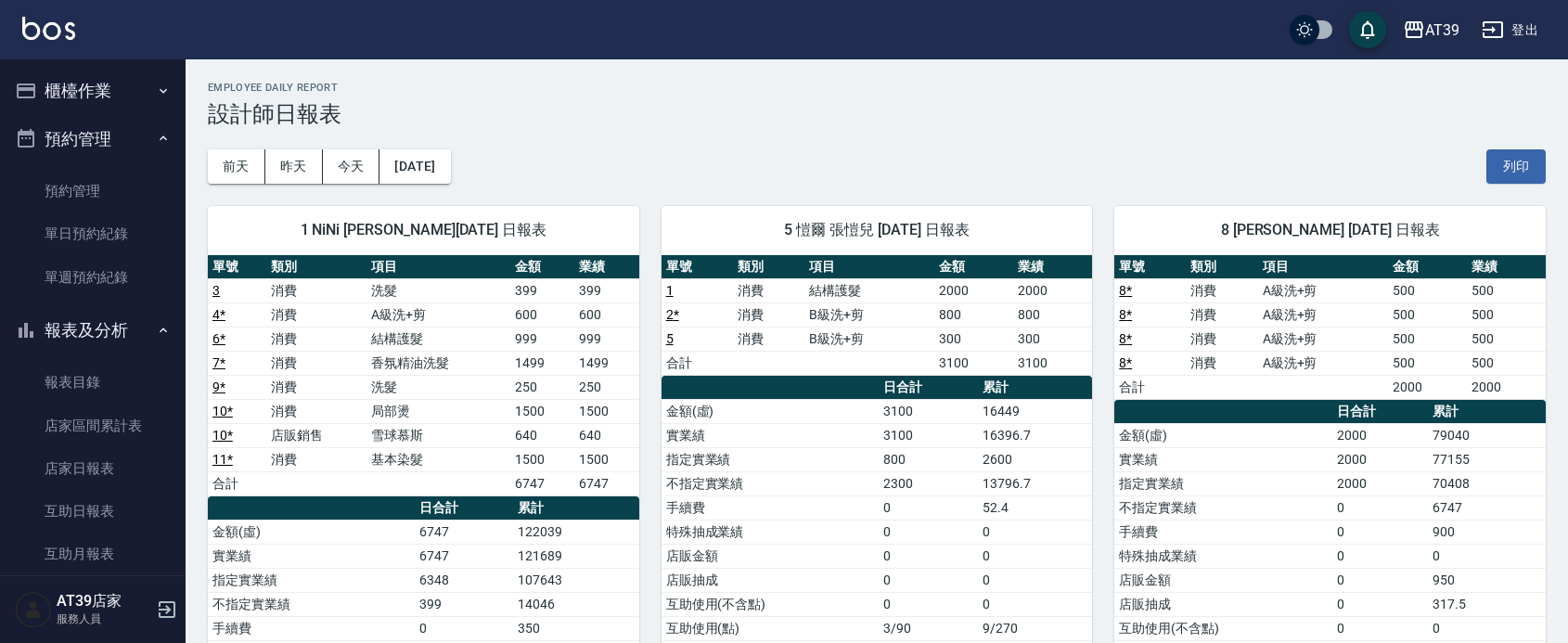
click at [103, 100] on button "櫃檯作業" at bounding box center [92, 91] width 171 height 48
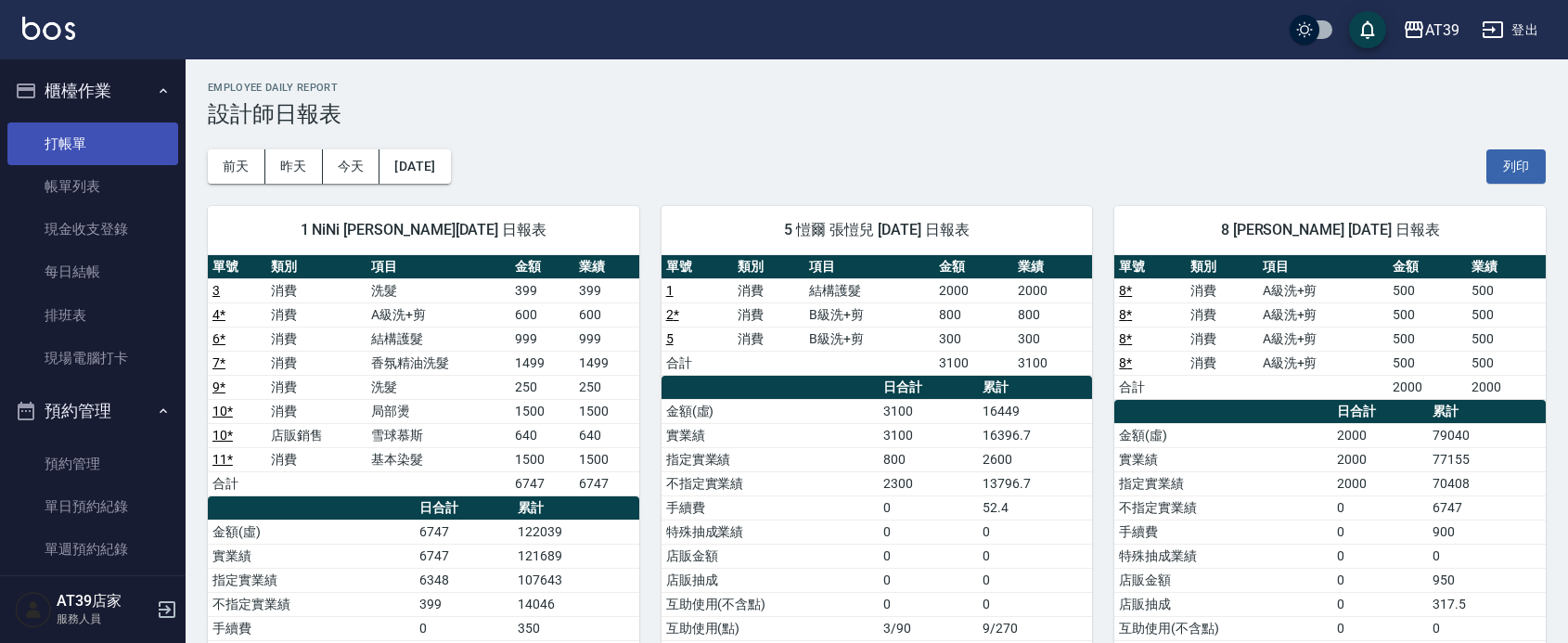
click at [100, 140] on link "打帳單" at bounding box center [92, 143] width 171 height 42
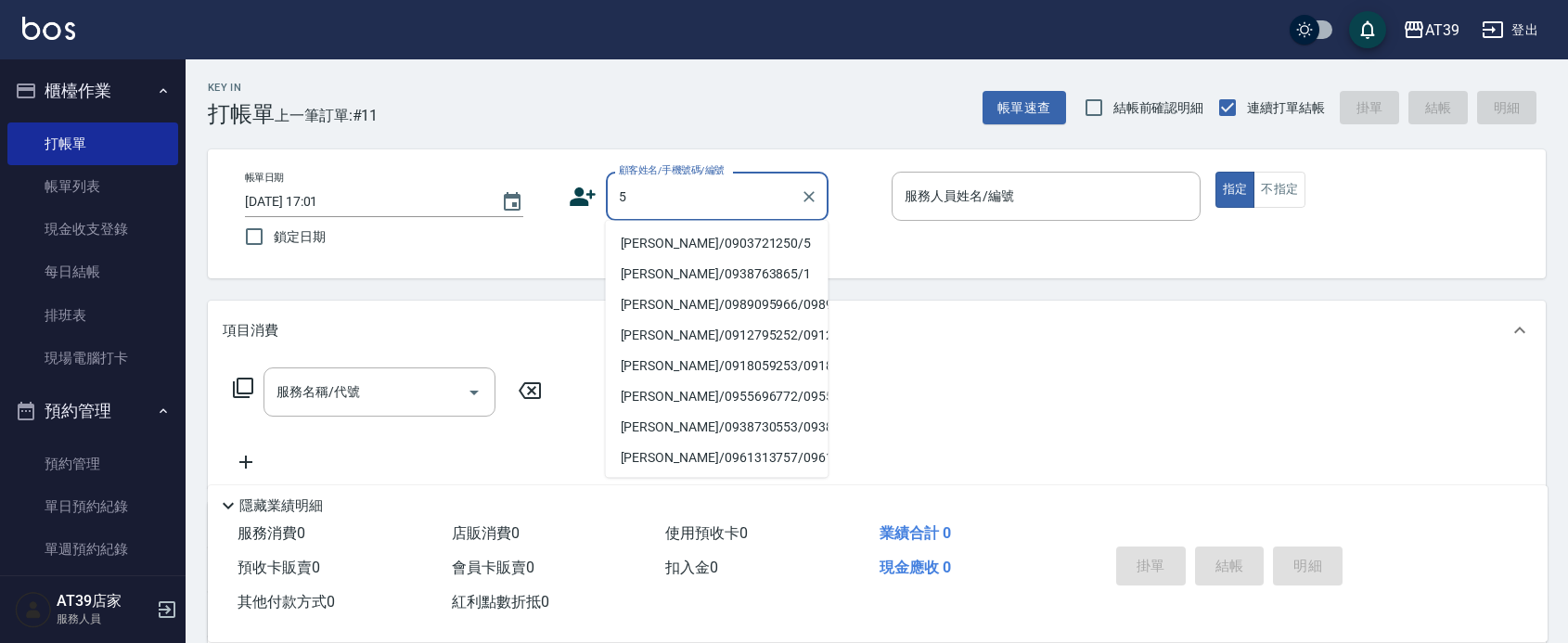
click at [736, 235] on li "[PERSON_NAME]/0903721250/5" at bounding box center [717, 243] width 222 height 30
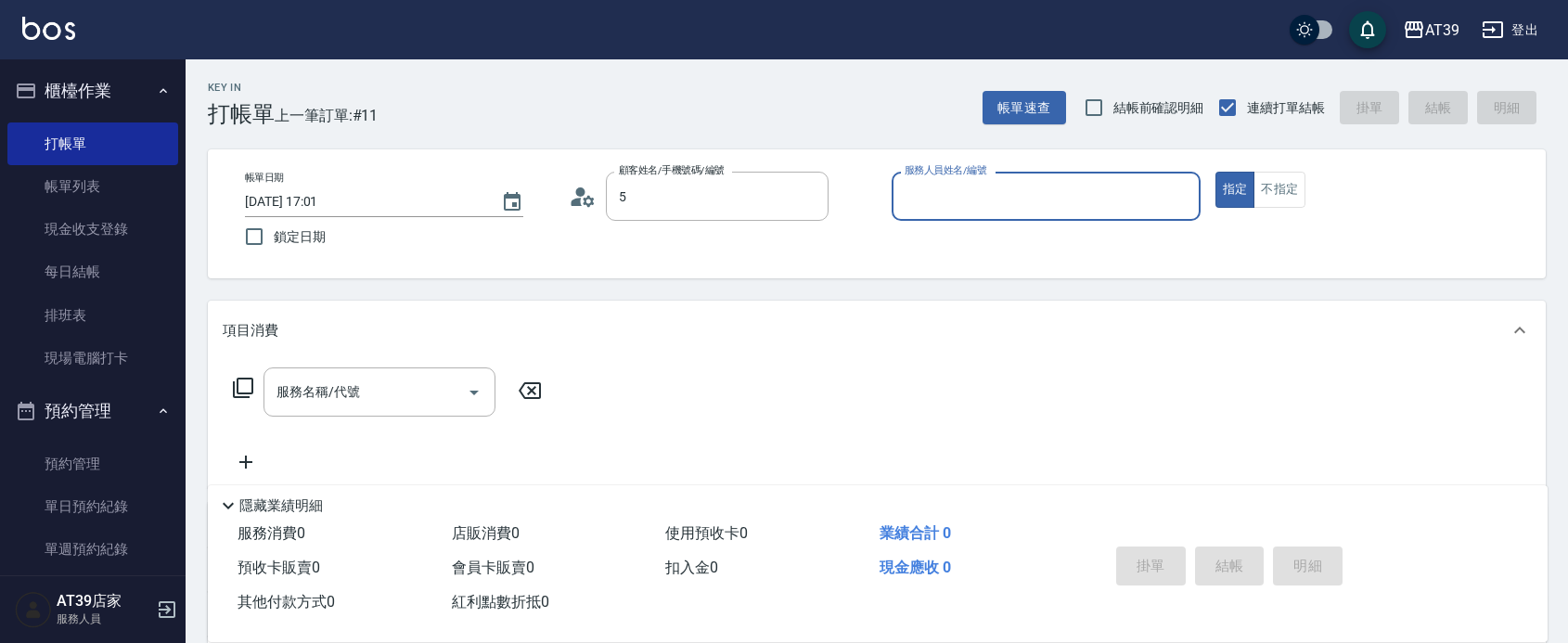
type input "[PERSON_NAME]/0903721250/5"
type input "愷爾-5"
click at [238, 383] on icon at bounding box center [243, 388] width 23 height 23
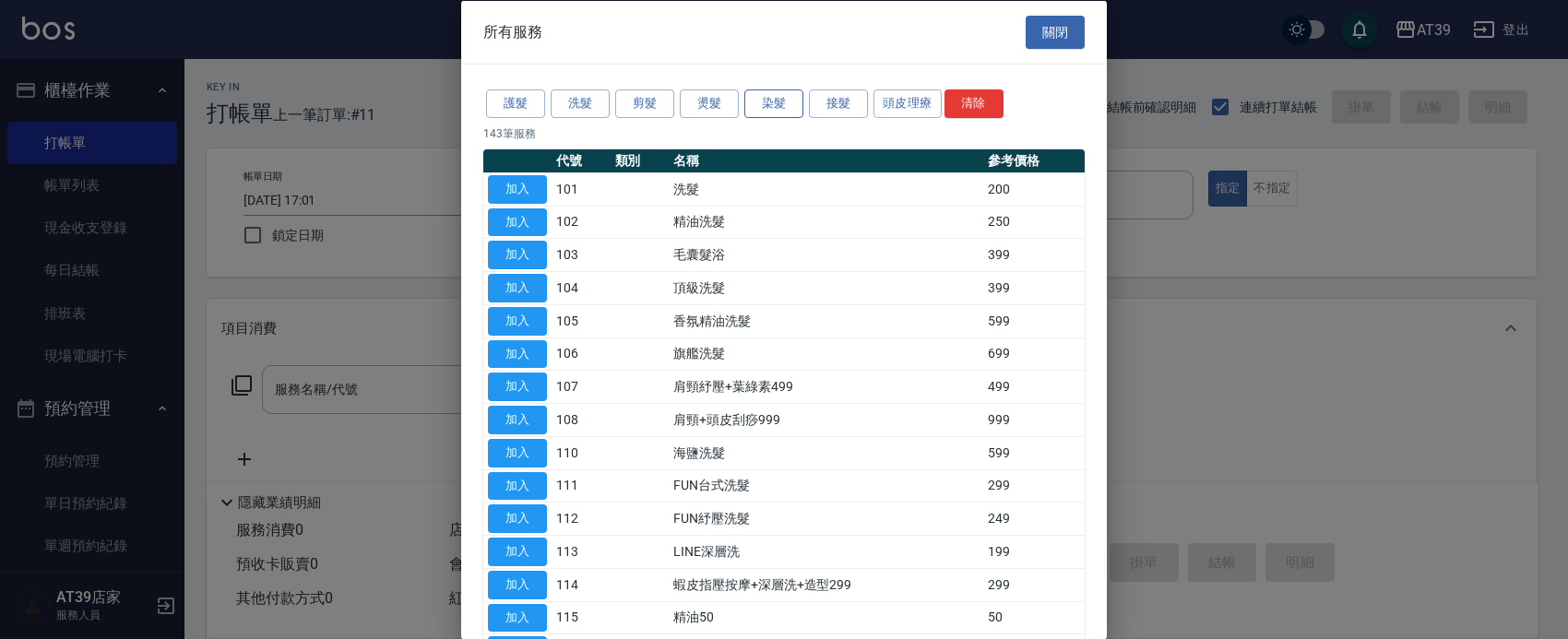
click at [767, 101] on button "染髮" at bounding box center [774, 104] width 59 height 29
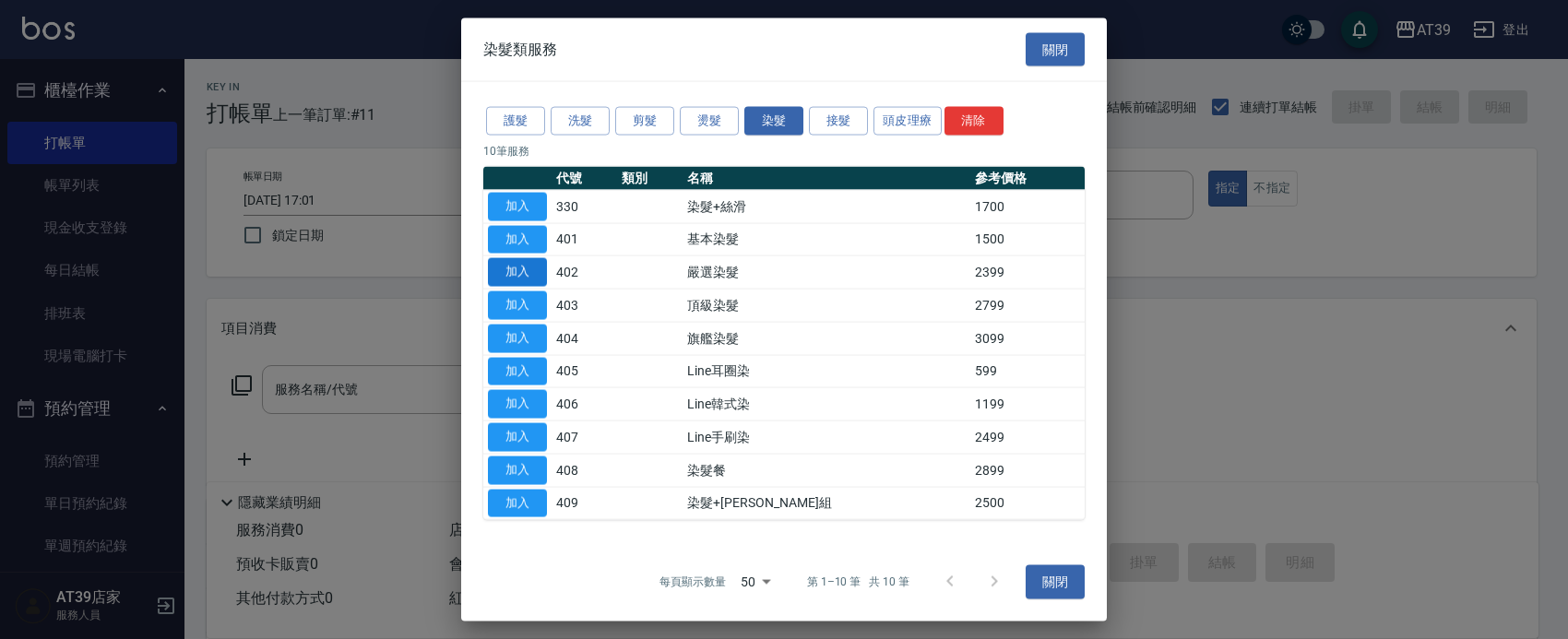
click at [510, 275] on button "加入" at bounding box center [517, 273] width 59 height 29
type input "嚴選染髮(402)"
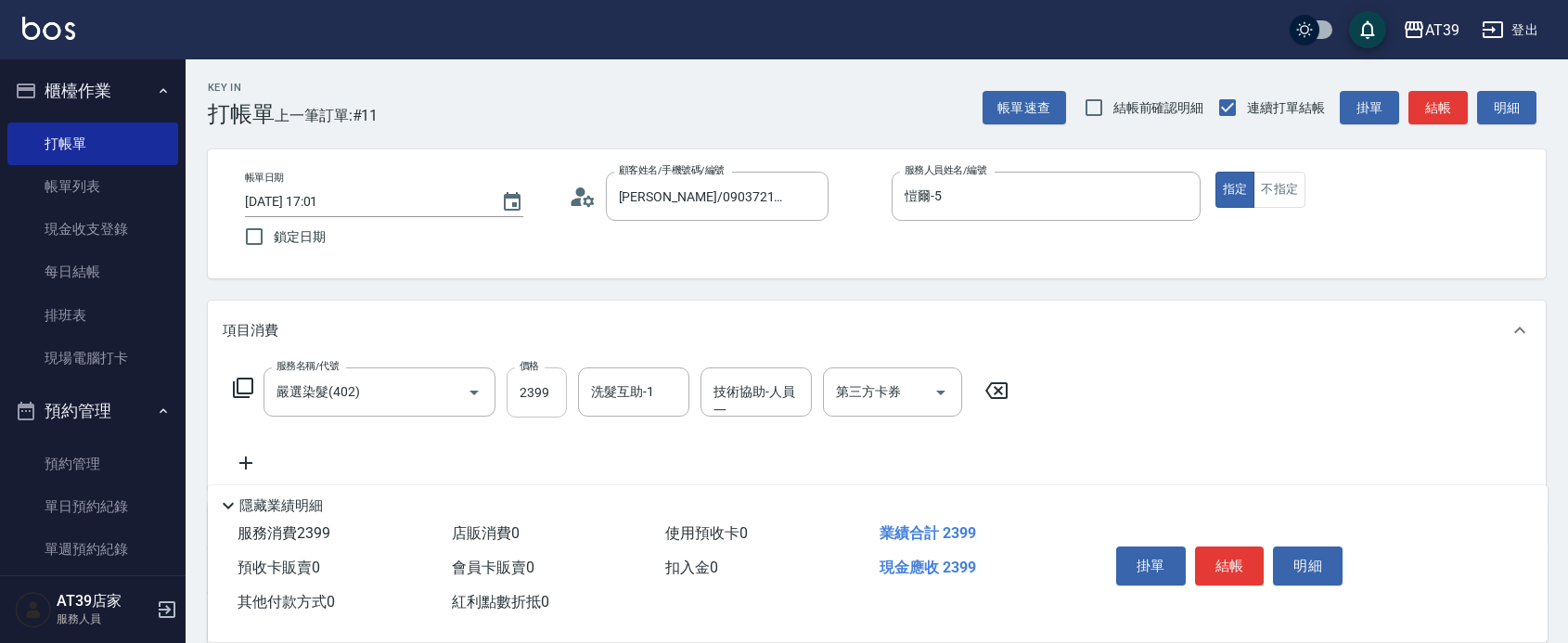
click at [544, 386] on input "2399" at bounding box center [537, 392] width 60 height 50
type input "2500"
click at [1234, 551] on button "結帳" at bounding box center [1230, 566] width 70 height 39
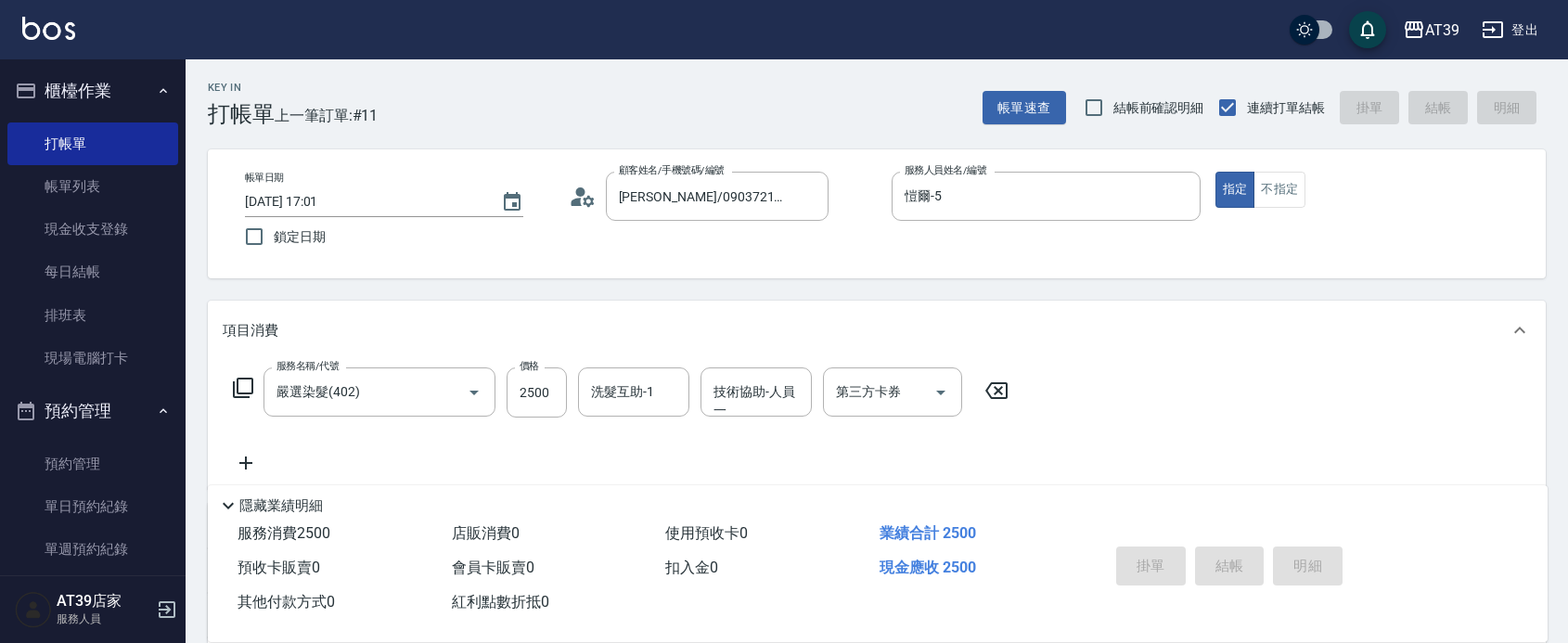
type input "[DATE] 17:16"
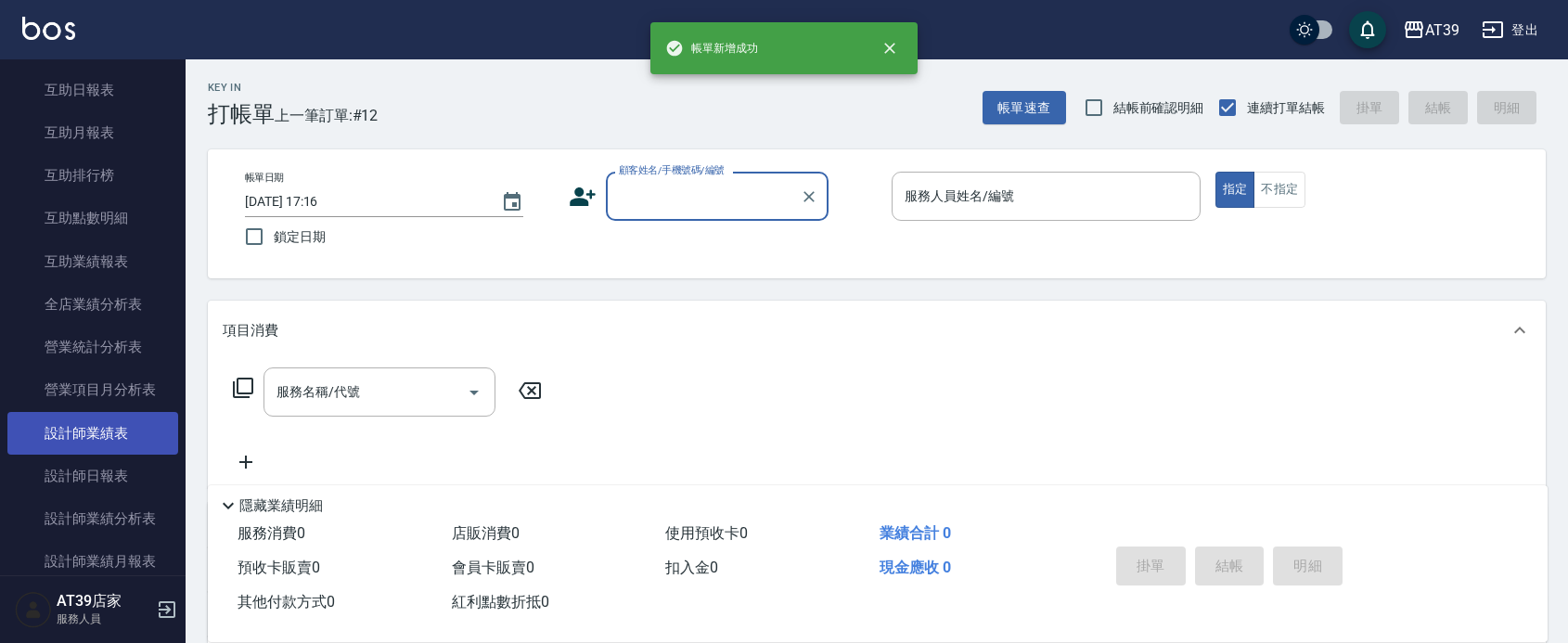
scroll to position [696, 0]
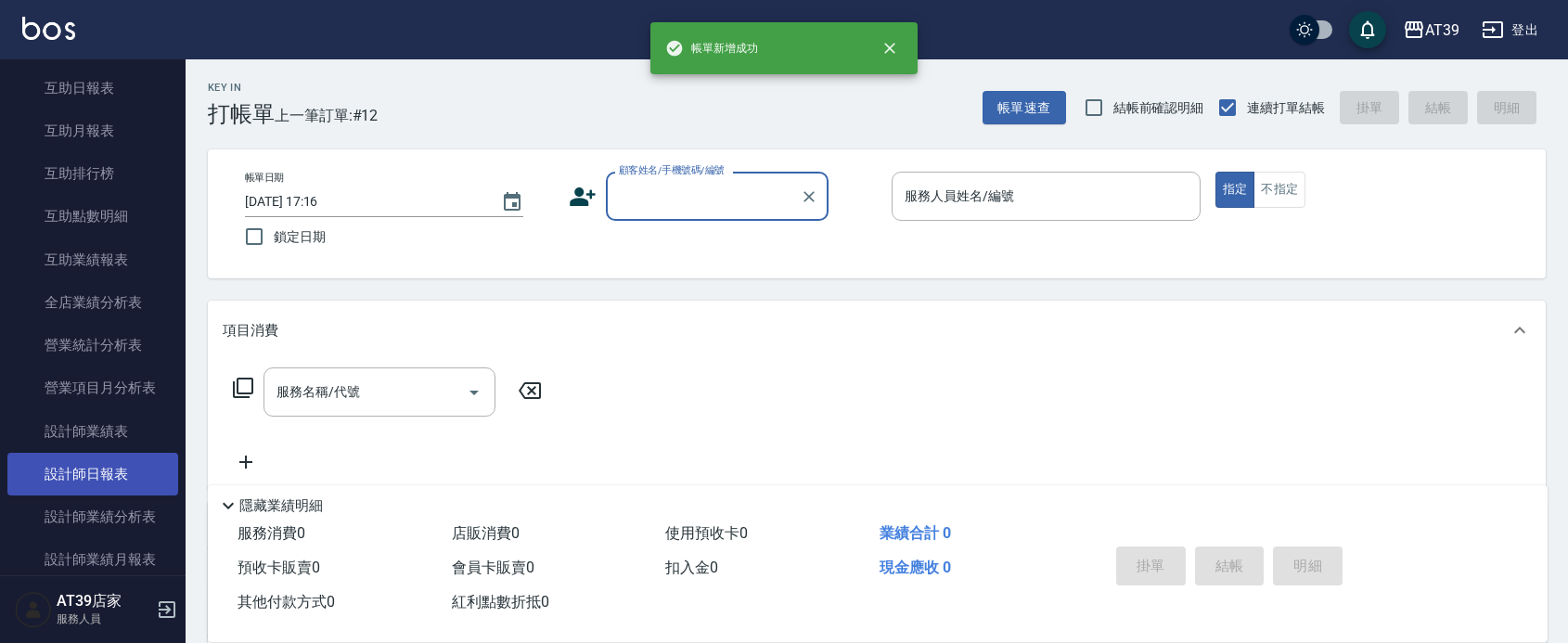
click at [138, 466] on link "設計師日報表" at bounding box center [92, 474] width 171 height 42
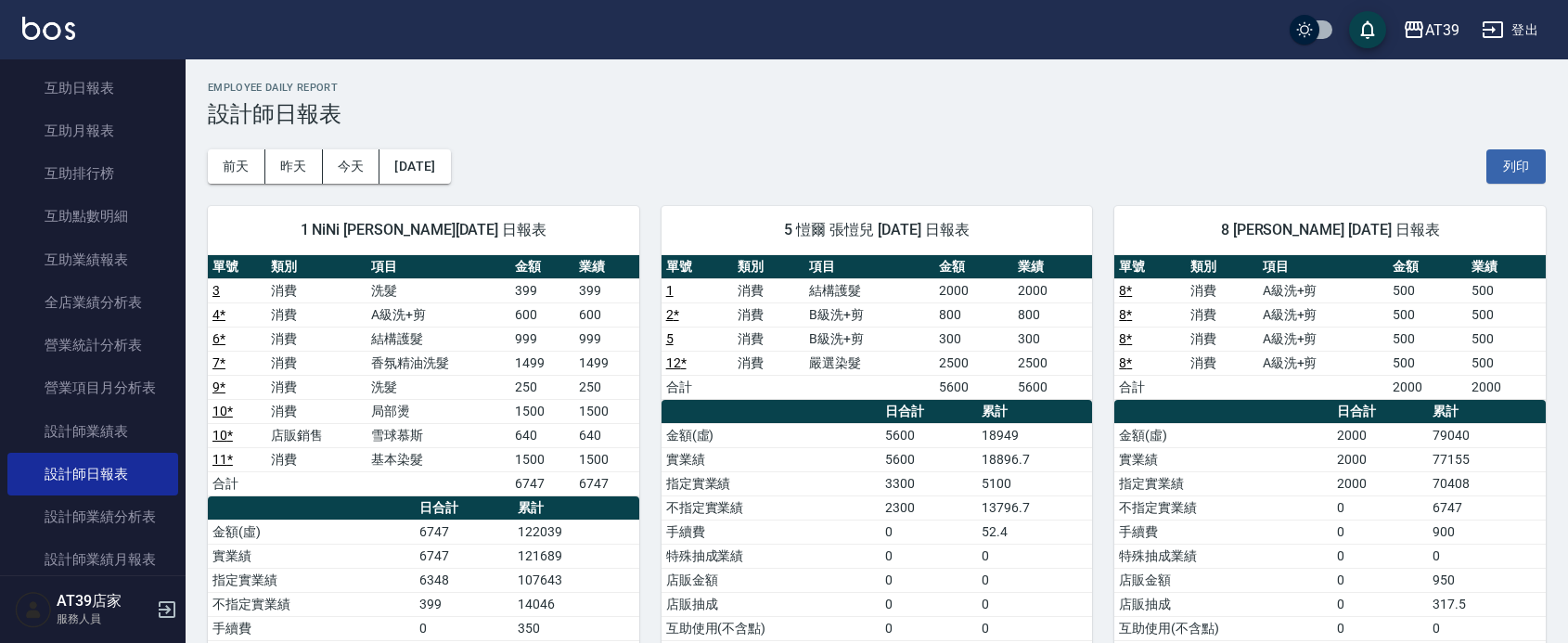
click at [49, 30] on img at bounding box center [49, 28] width 53 height 24
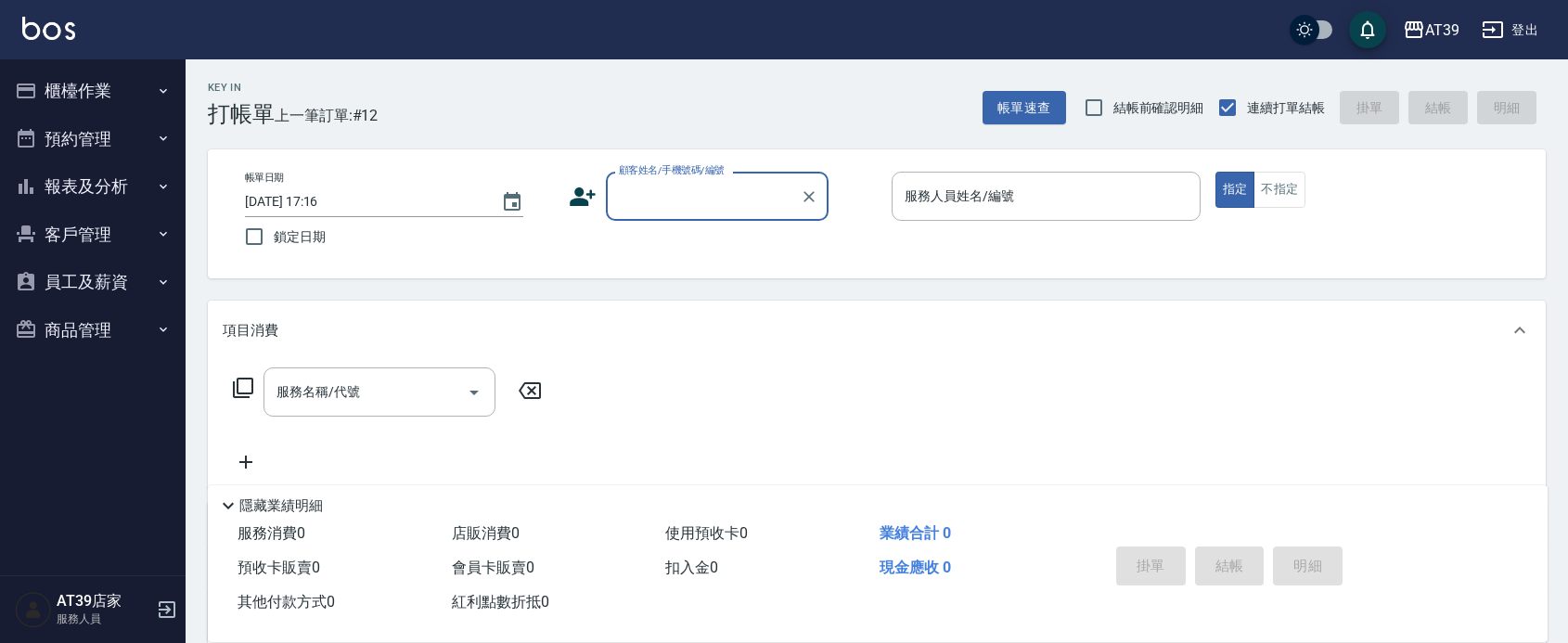
click at [731, 205] on input "顧客姓名/手機號碼/編號" at bounding box center [703, 196] width 178 height 32
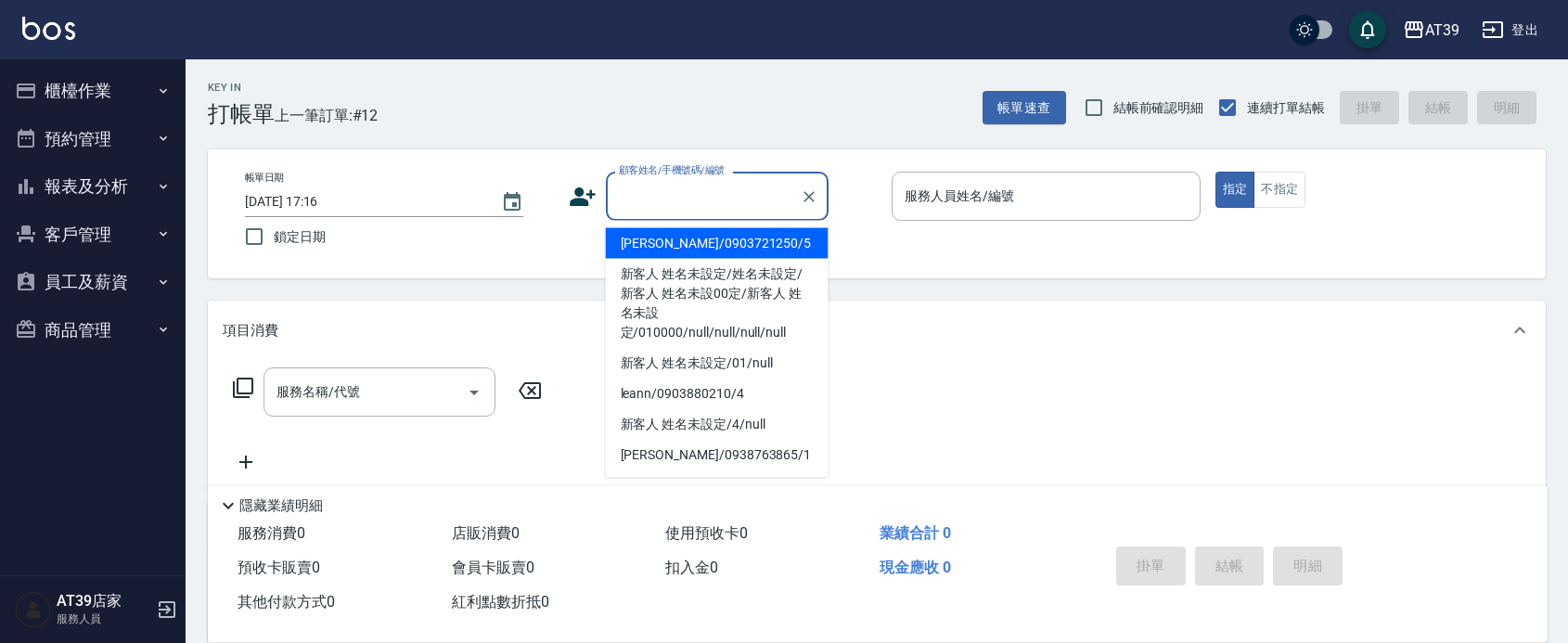
click at [727, 230] on li "[PERSON_NAME]/0903721250/5" at bounding box center [717, 243] width 222 height 30
type input "[PERSON_NAME]/0903721250/5"
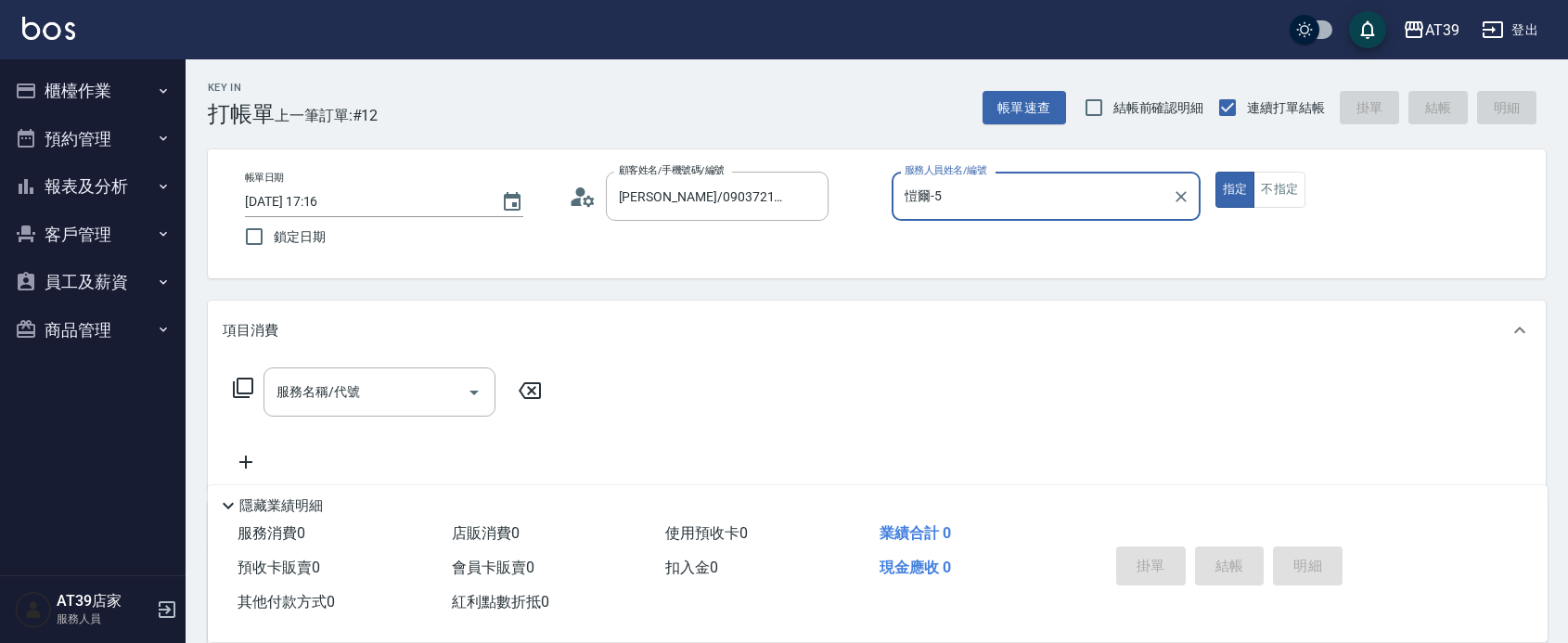
type input "愷爾-5"
click at [1298, 183] on button "不指定" at bounding box center [1279, 190] width 52 height 36
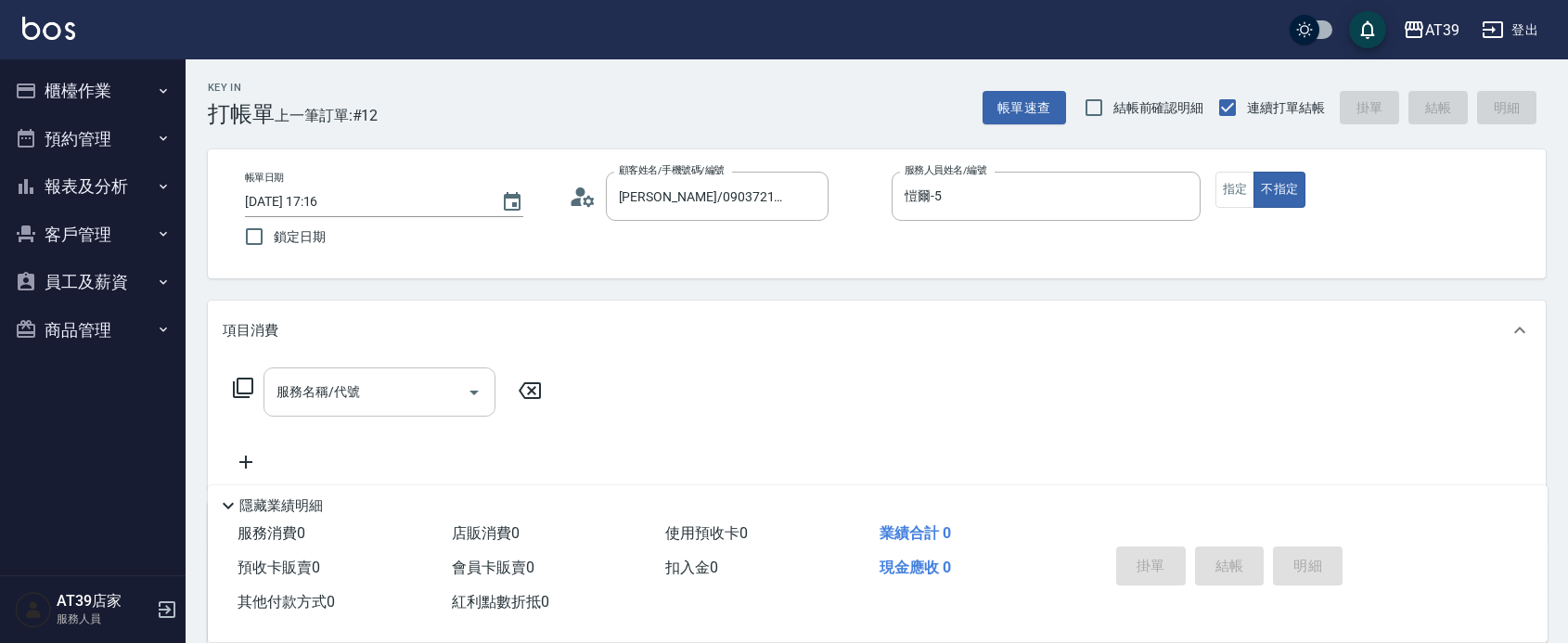
click at [423, 393] on input "服務名稱/代號" at bounding box center [366, 392] width 188 height 32
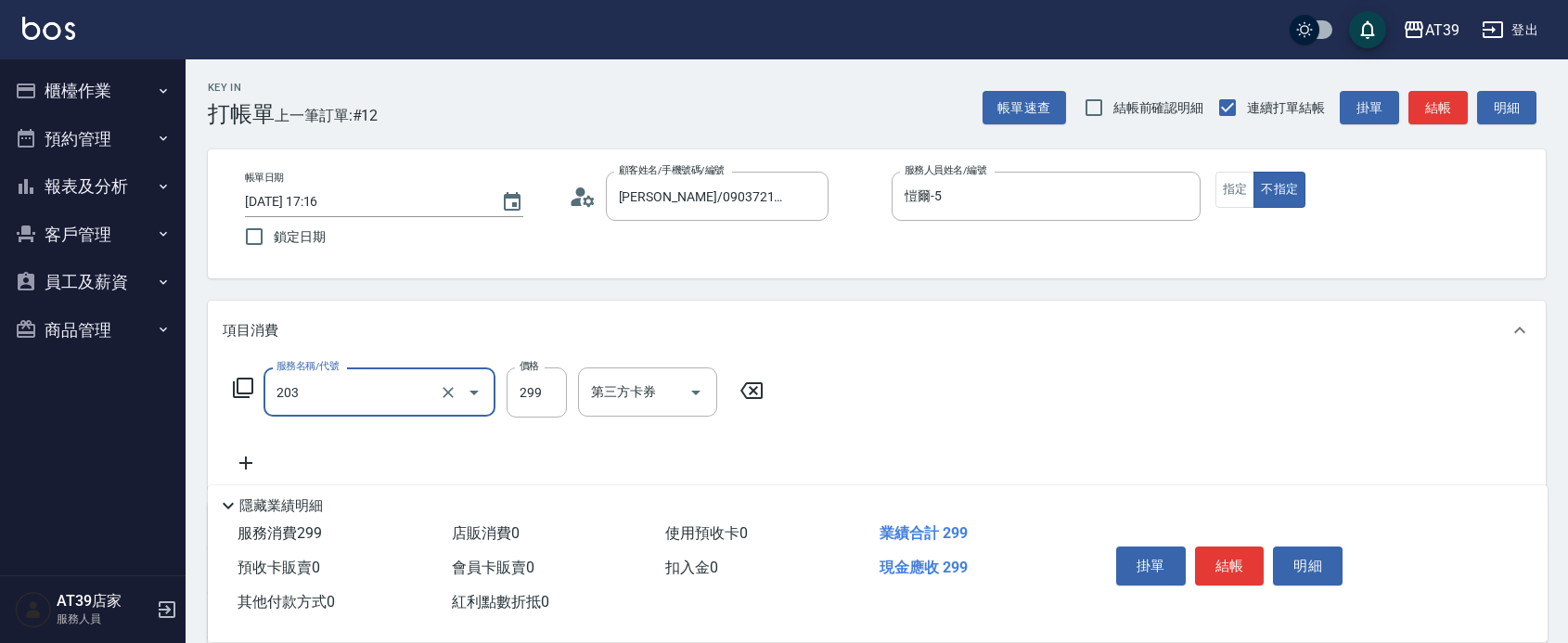
type input "B級洗+剪(203)"
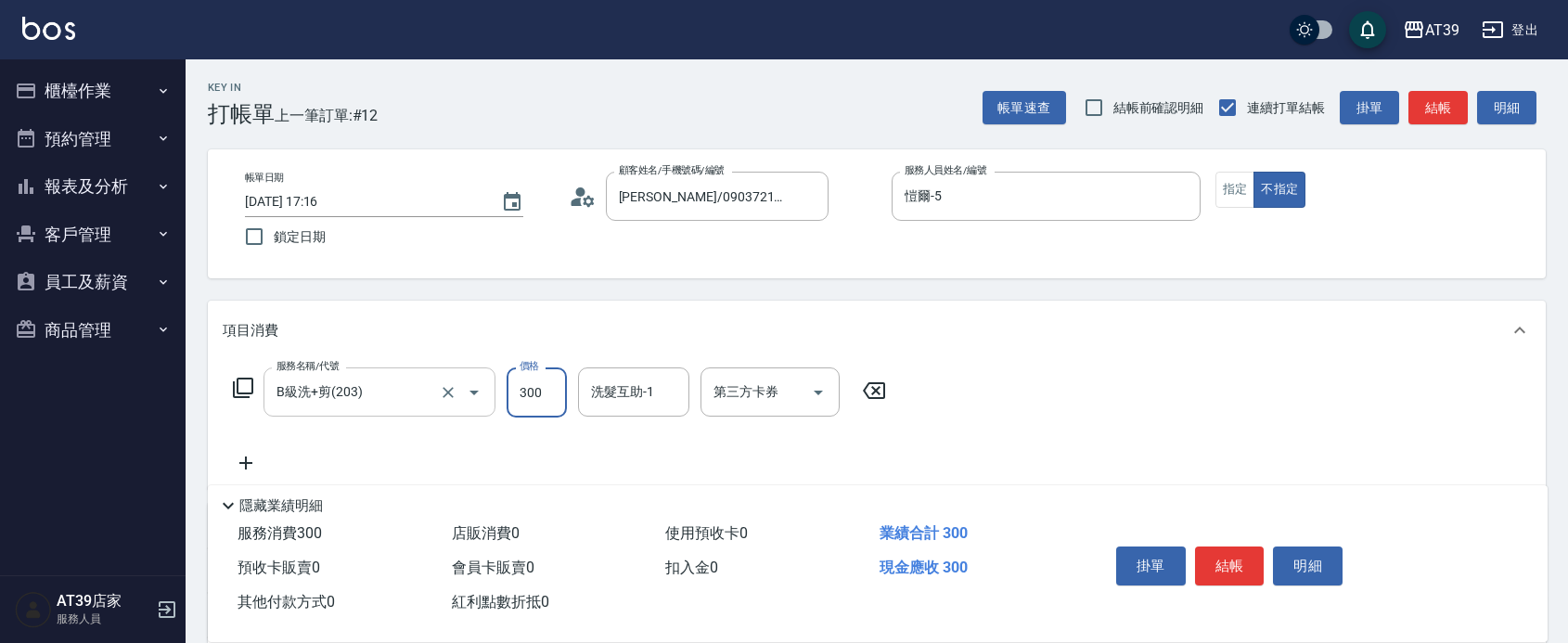
type input "300"
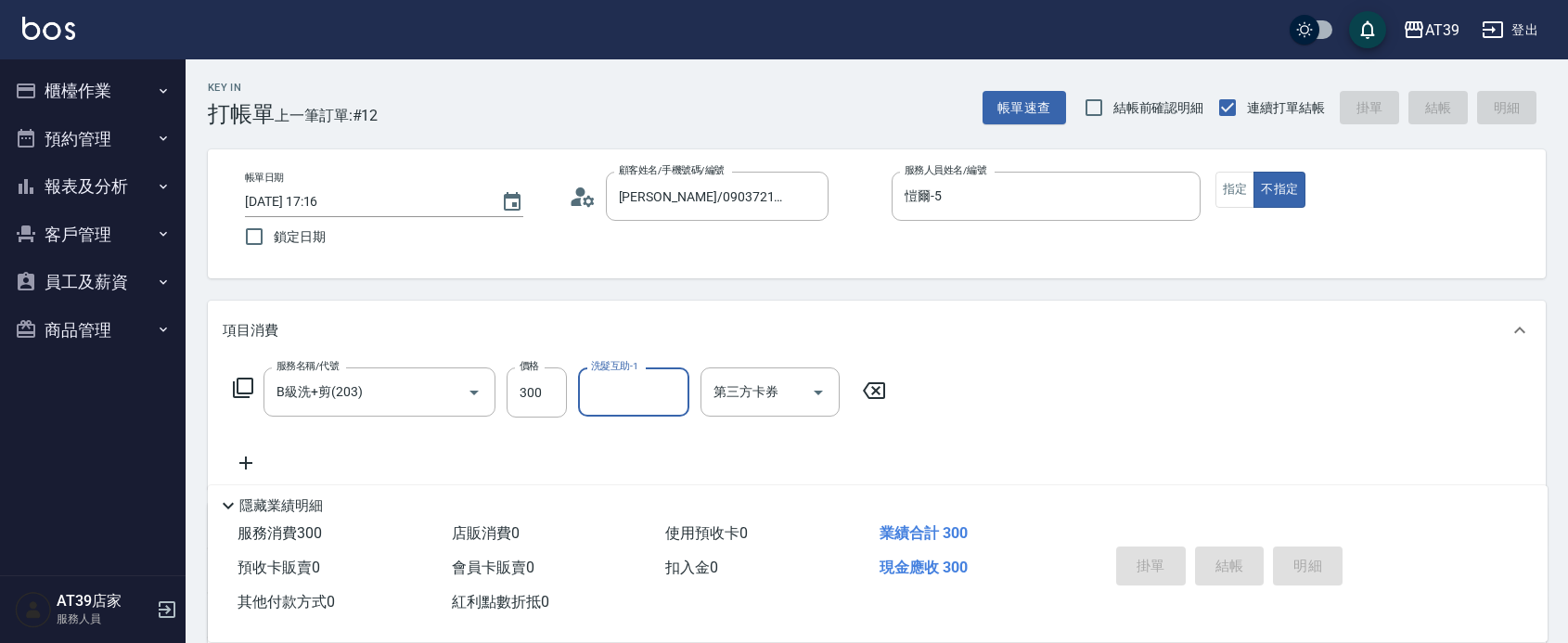
type input "2025/08/15 17:59"
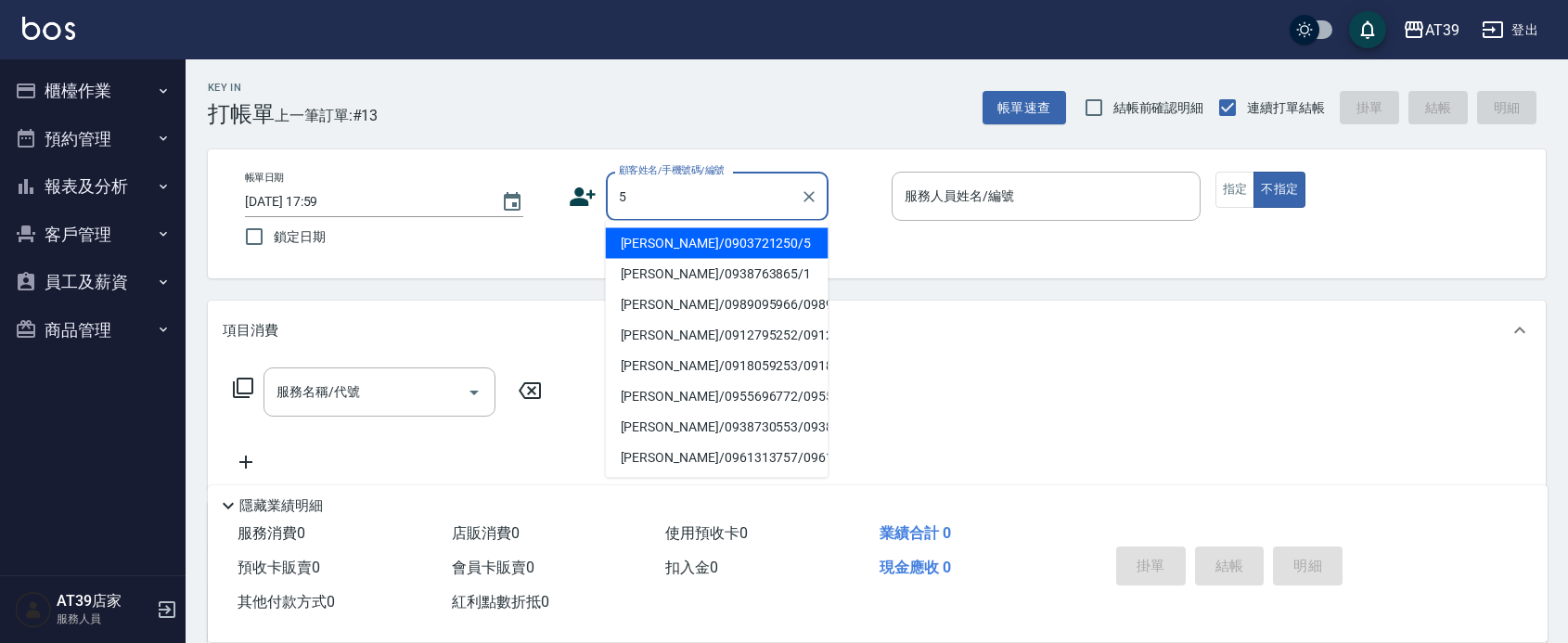
click at [694, 247] on li "[PERSON_NAME]/0903721250/5" at bounding box center [717, 243] width 222 height 30
type input "[PERSON_NAME]/0903721250/5"
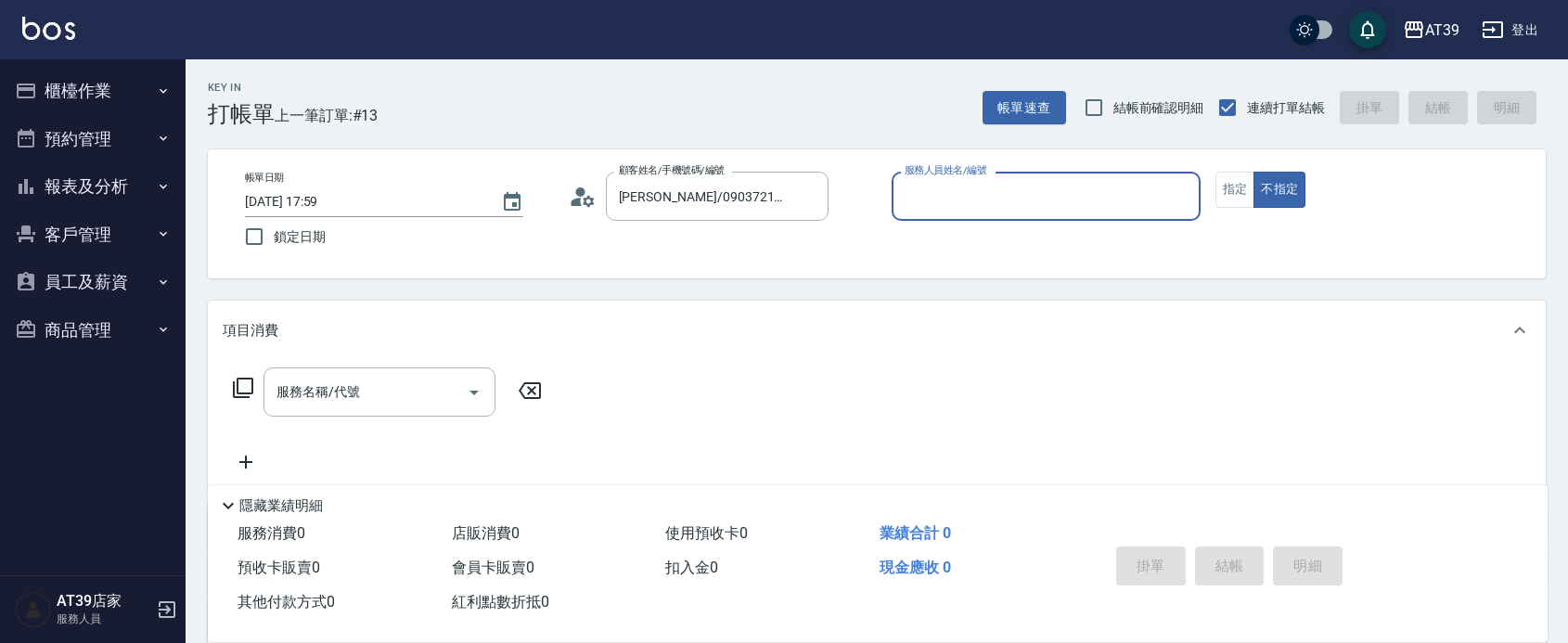
type input "愷爾-5"
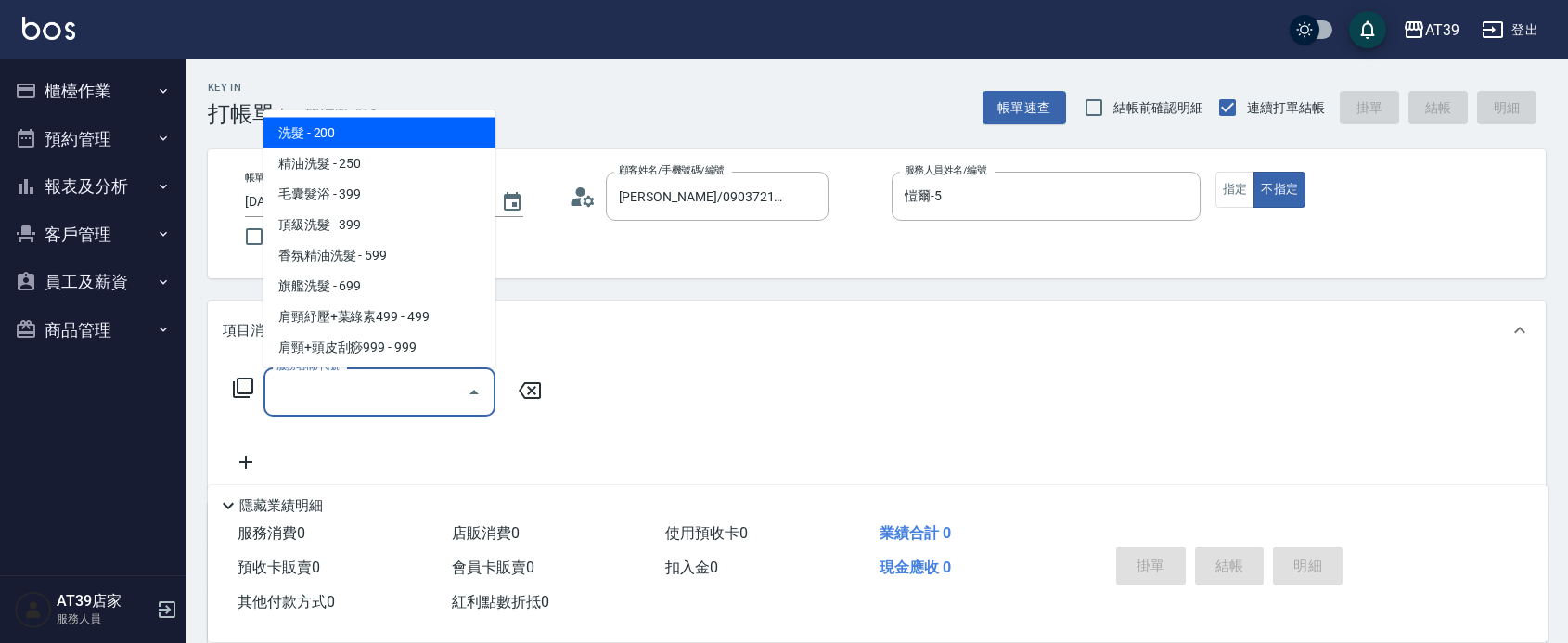
click at [344, 379] on input "服務名稱/代號" at bounding box center [366, 392] width 188 height 32
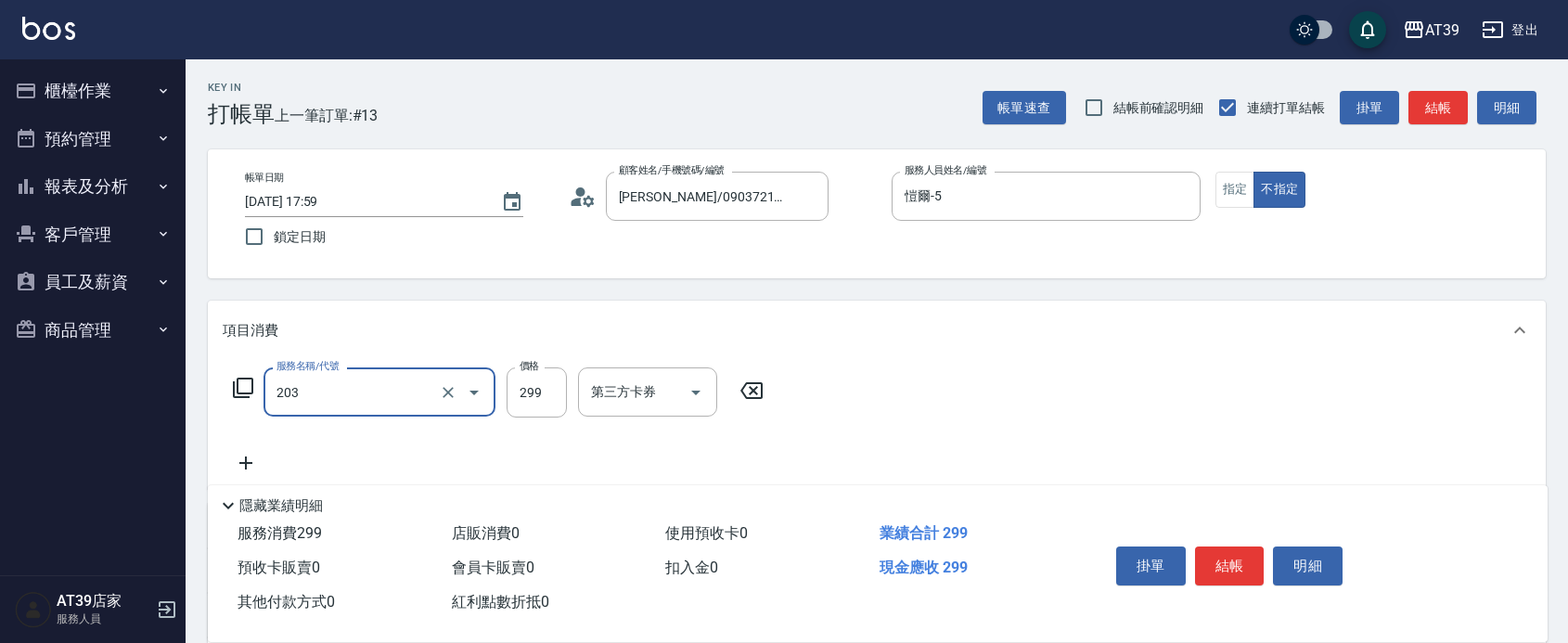
type input "B級洗+剪(203)"
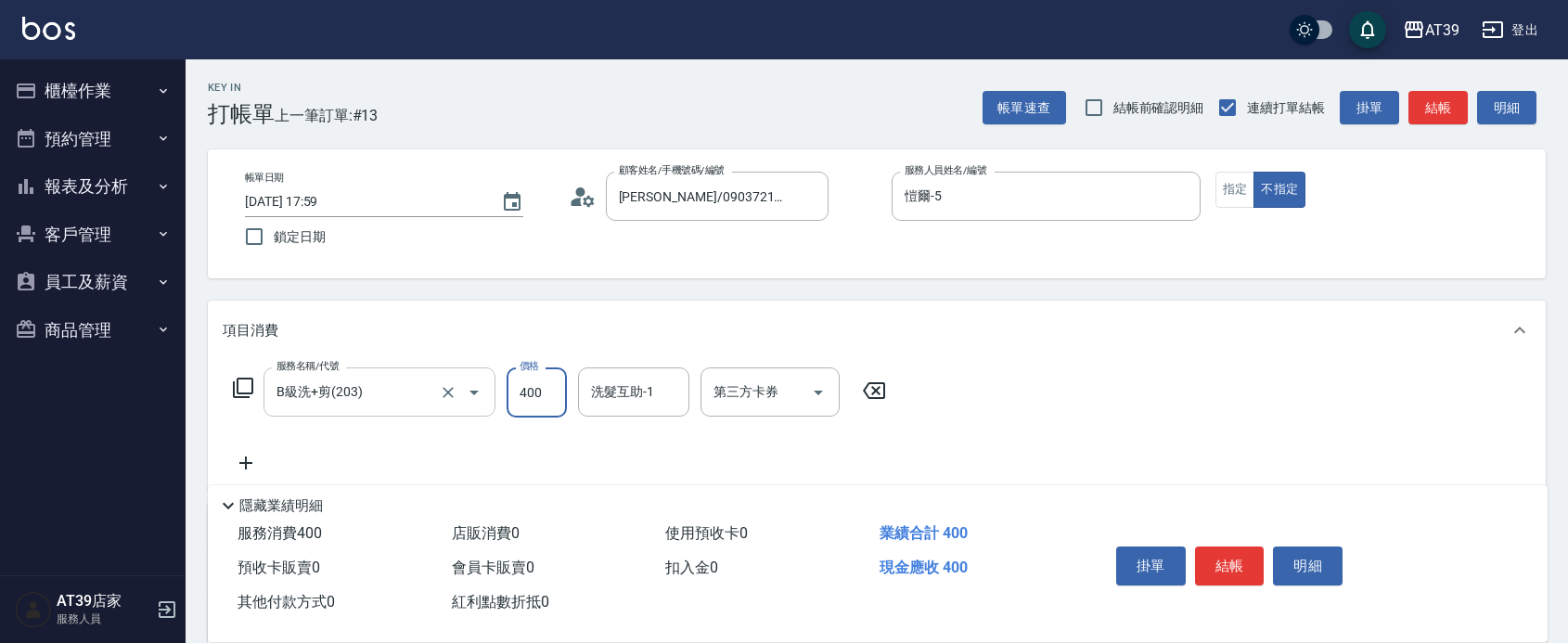
type input "400"
type input "芊芊-27"
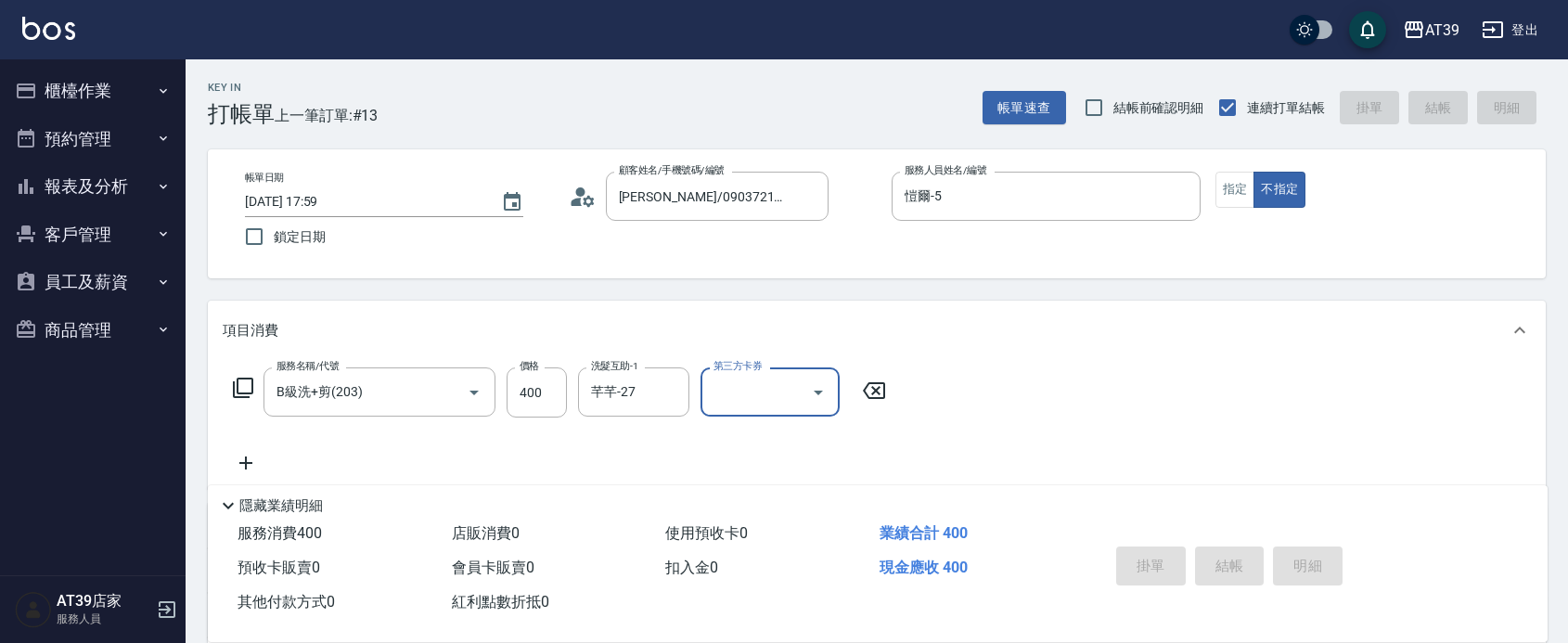
type input "2025/08/15 18:22"
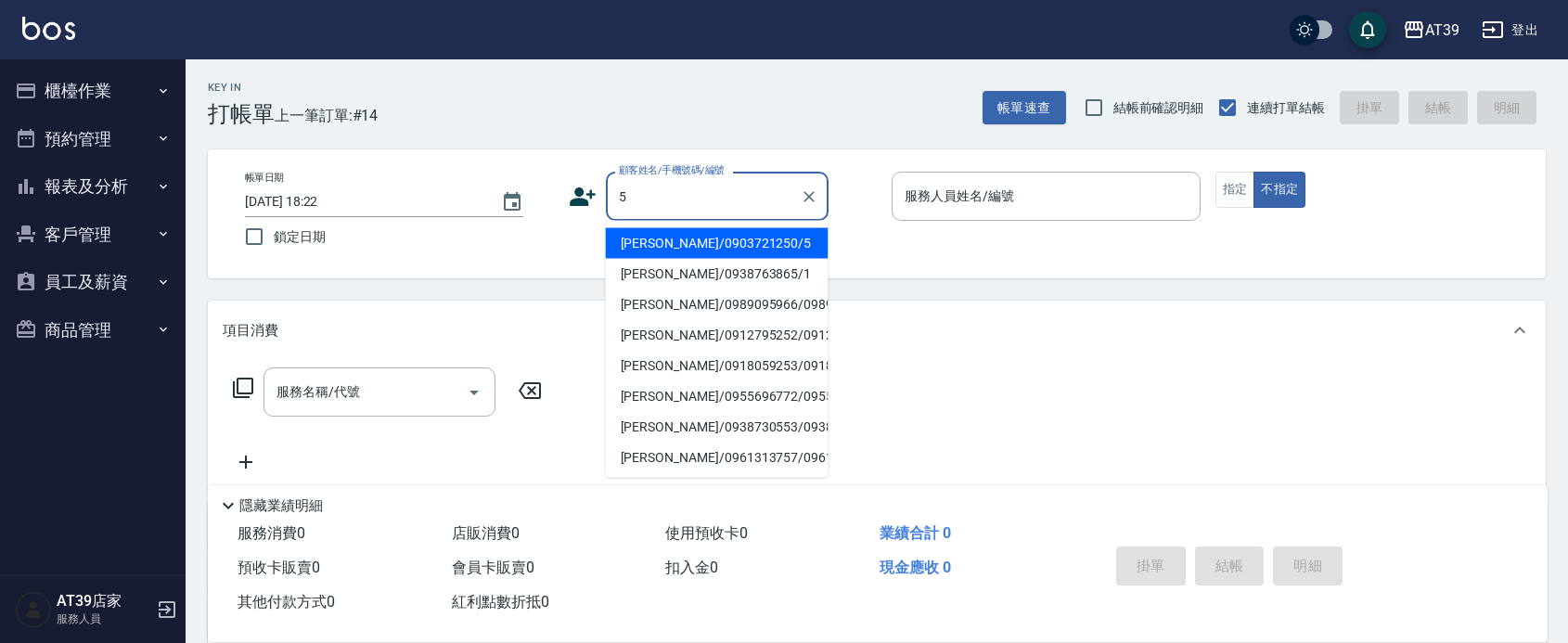
type input "[PERSON_NAME]/0903721250/5"
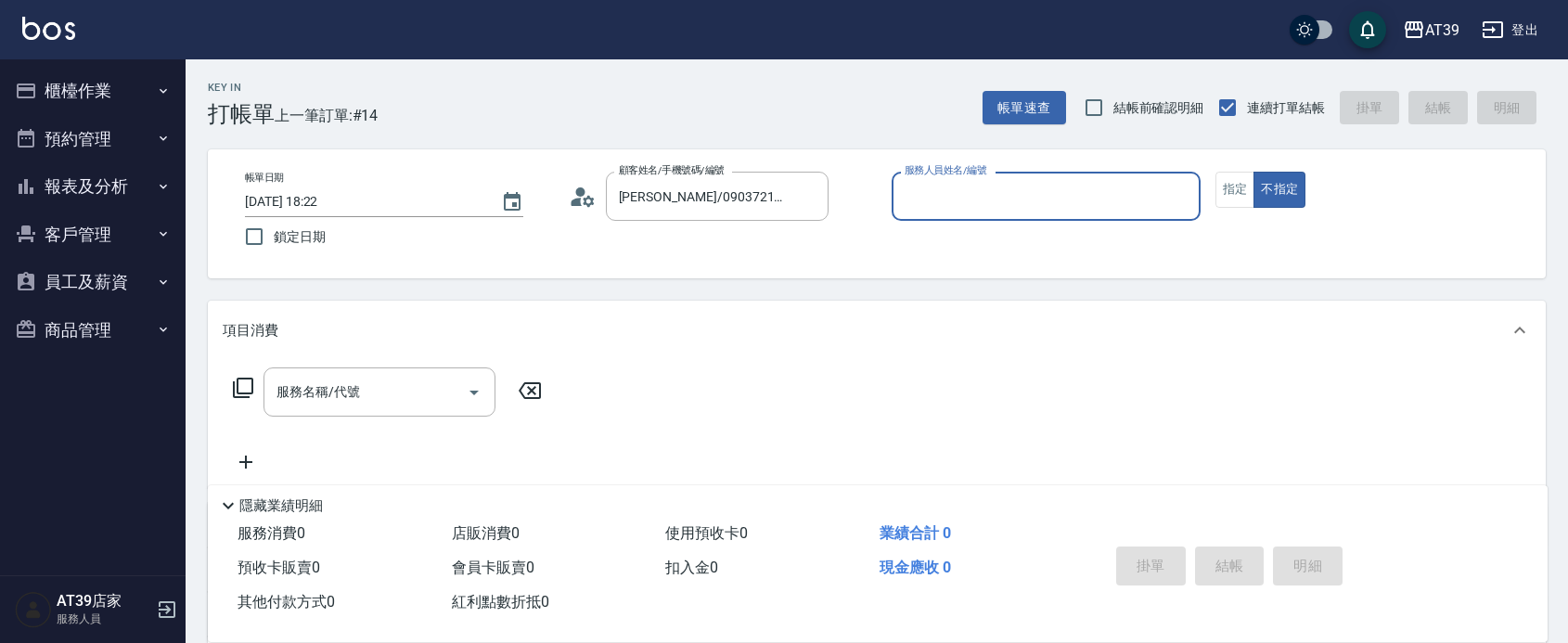
type input "愷爾-5"
click at [1253, 172] on button "不指定" at bounding box center [1279, 190] width 52 height 36
type button "false"
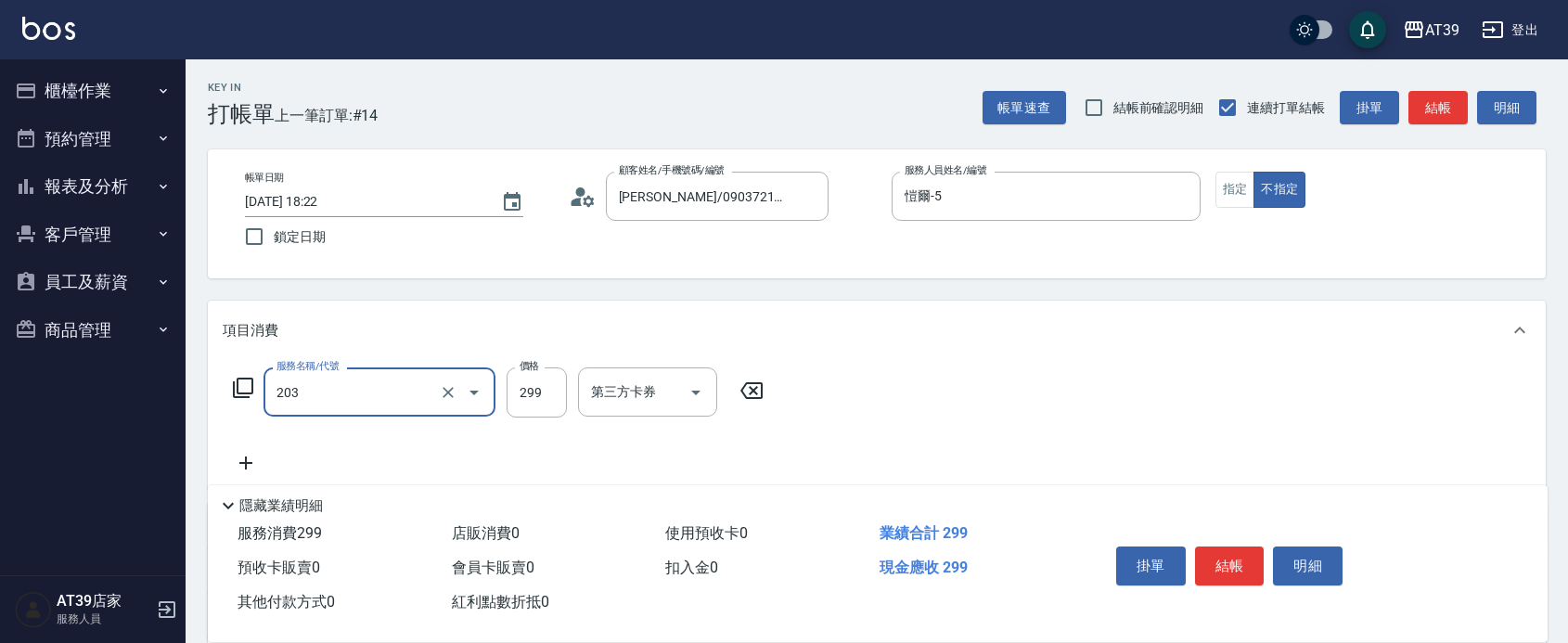
type input "B級洗+剪(203)"
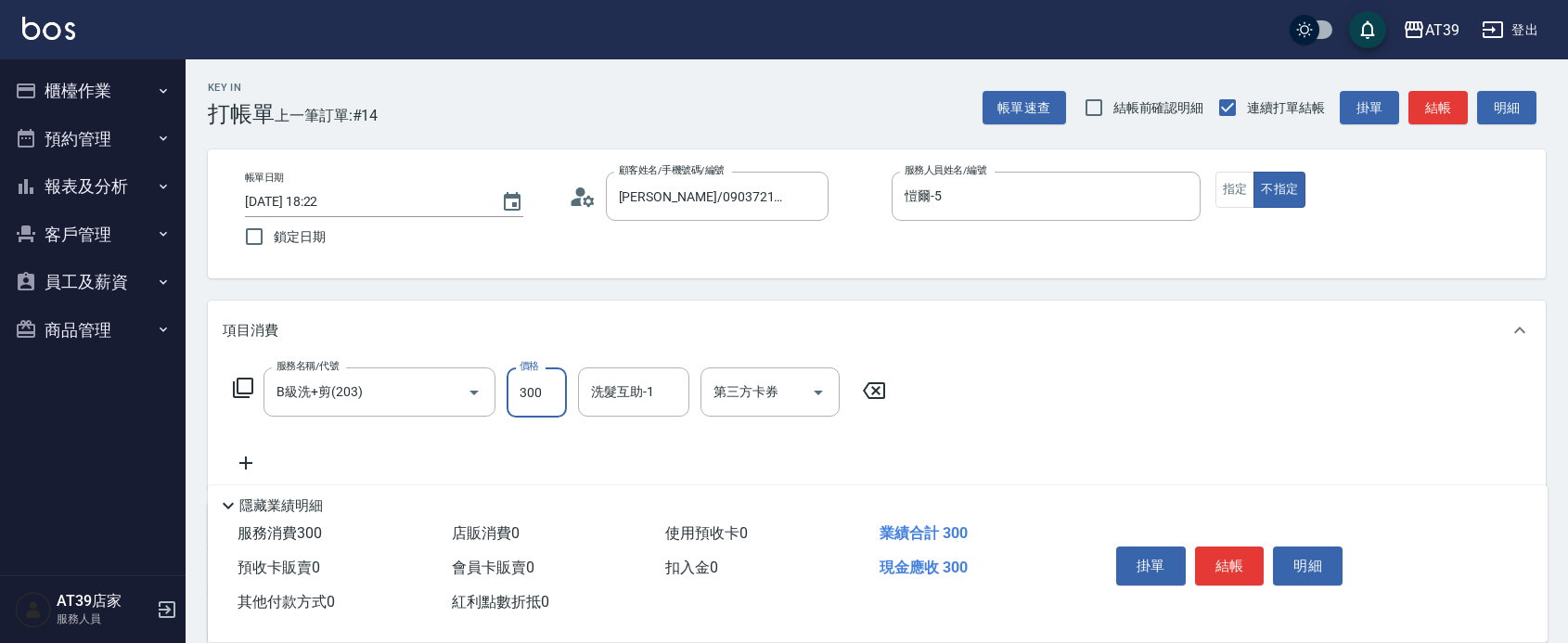
type input "300"
type input "芊芊-27"
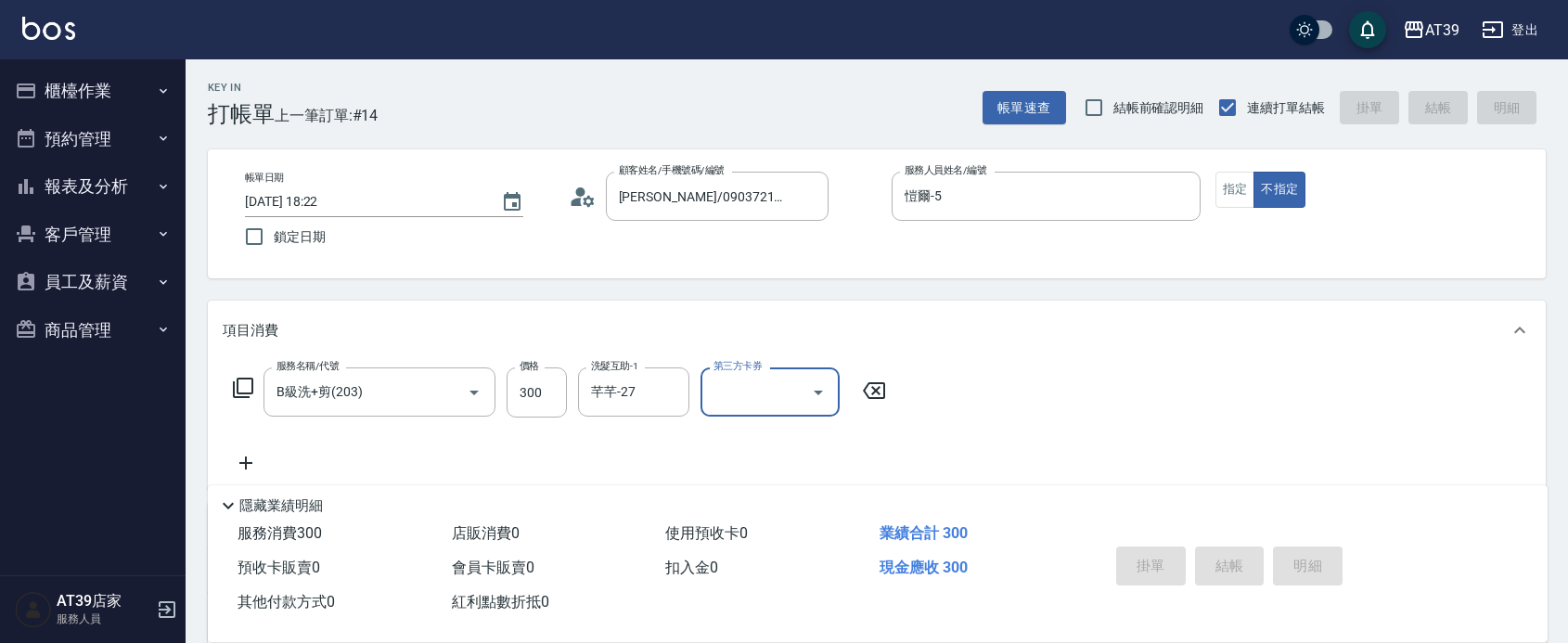
type input "2025/08/15 18:32"
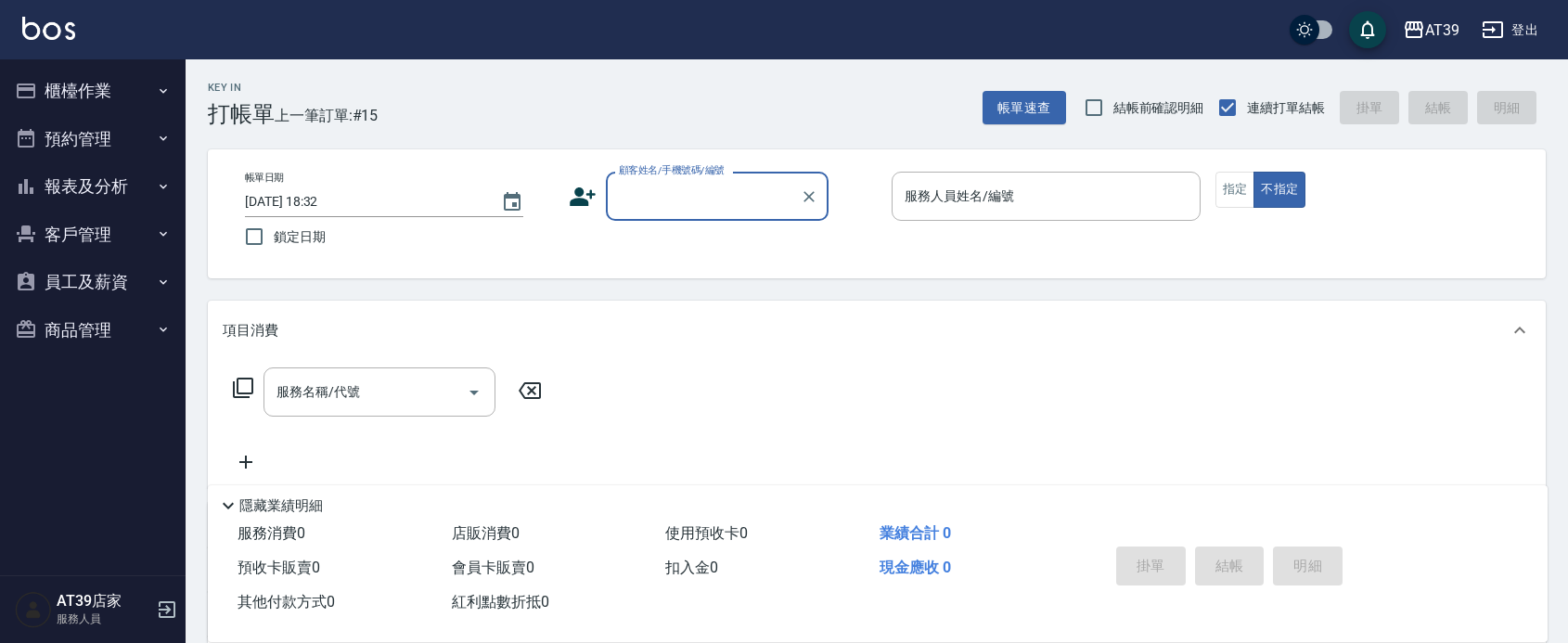
click at [100, 172] on button "報表及分析" at bounding box center [92, 186] width 171 height 48
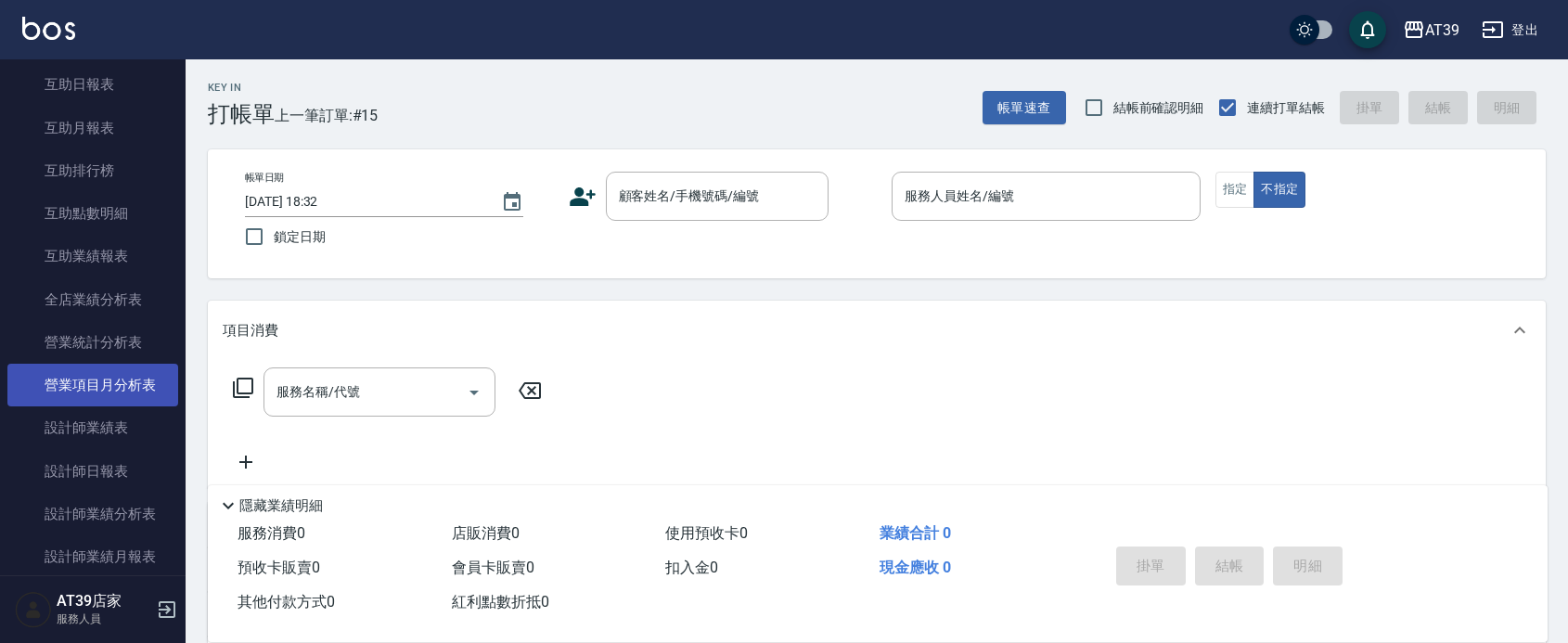
scroll to position [348, 0]
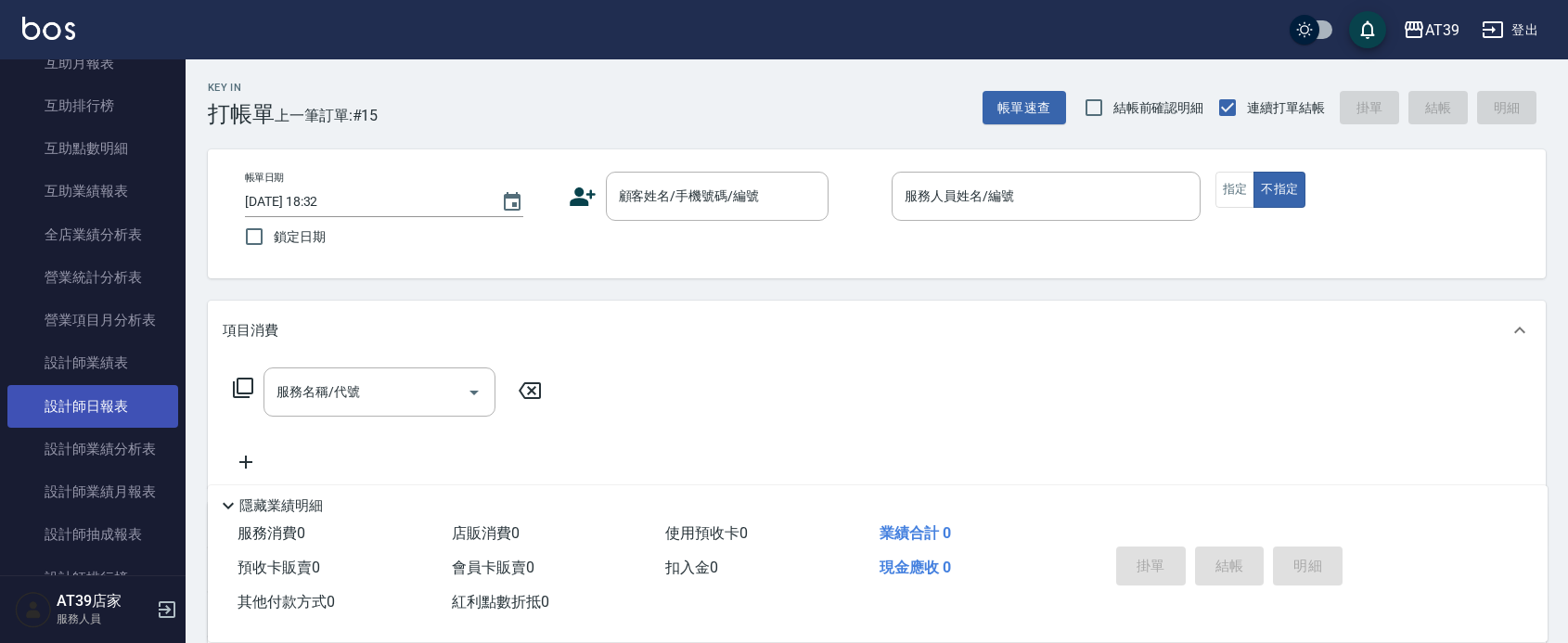
click at [146, 392] on link "設計師日報表" at bounding box center [92, 406] width 171 height 42
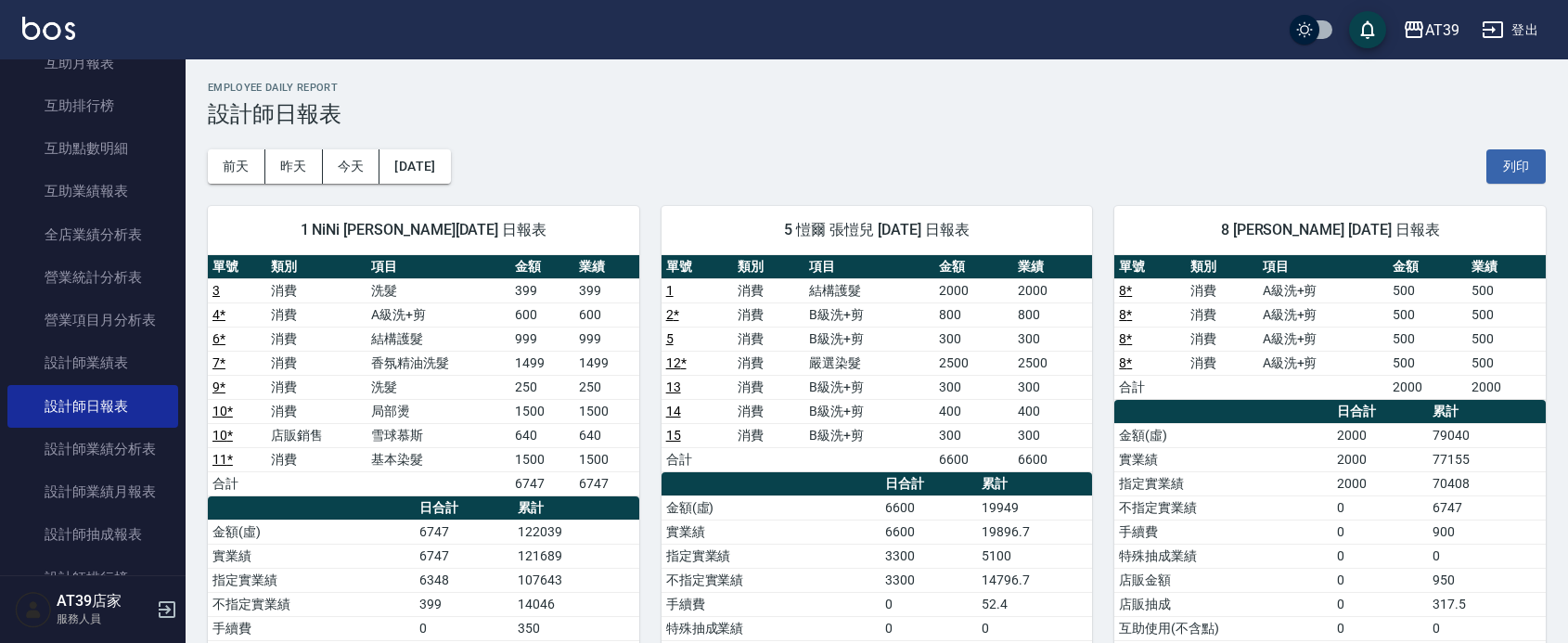
click at [1056, 178] on div "前天 昨天 今天 2025/08/15 列印" at bounding box center [877, 167] width 1338 height 79
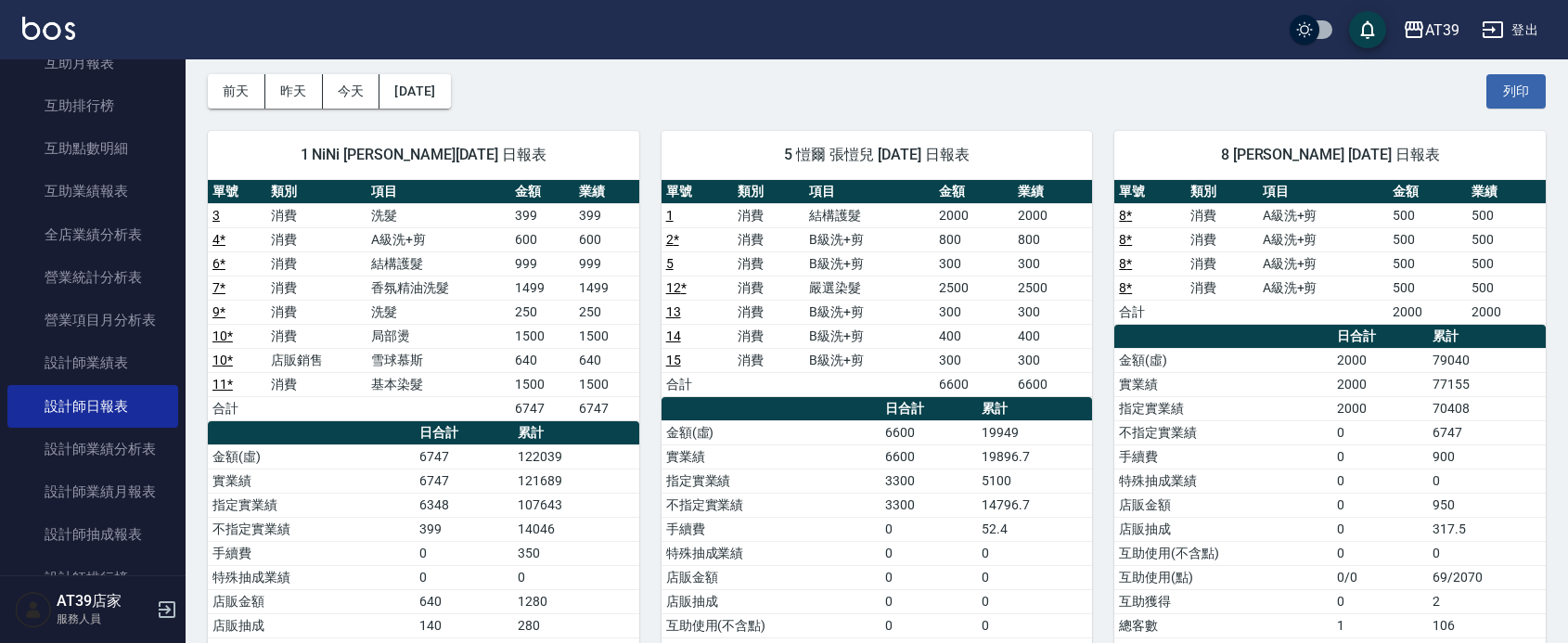
scroll to position [116, 0]
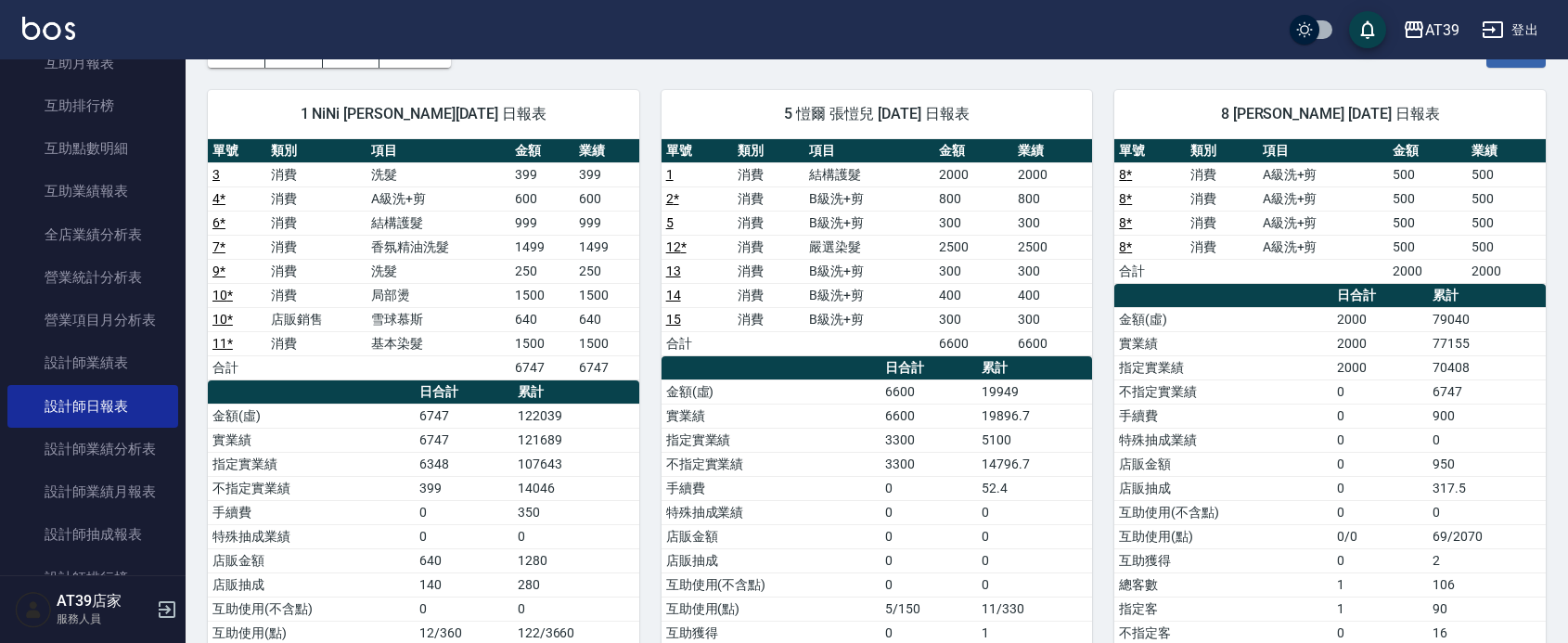
click at [791, 246] on td "消費" at bounding box center [769, 247] width 72 height 25
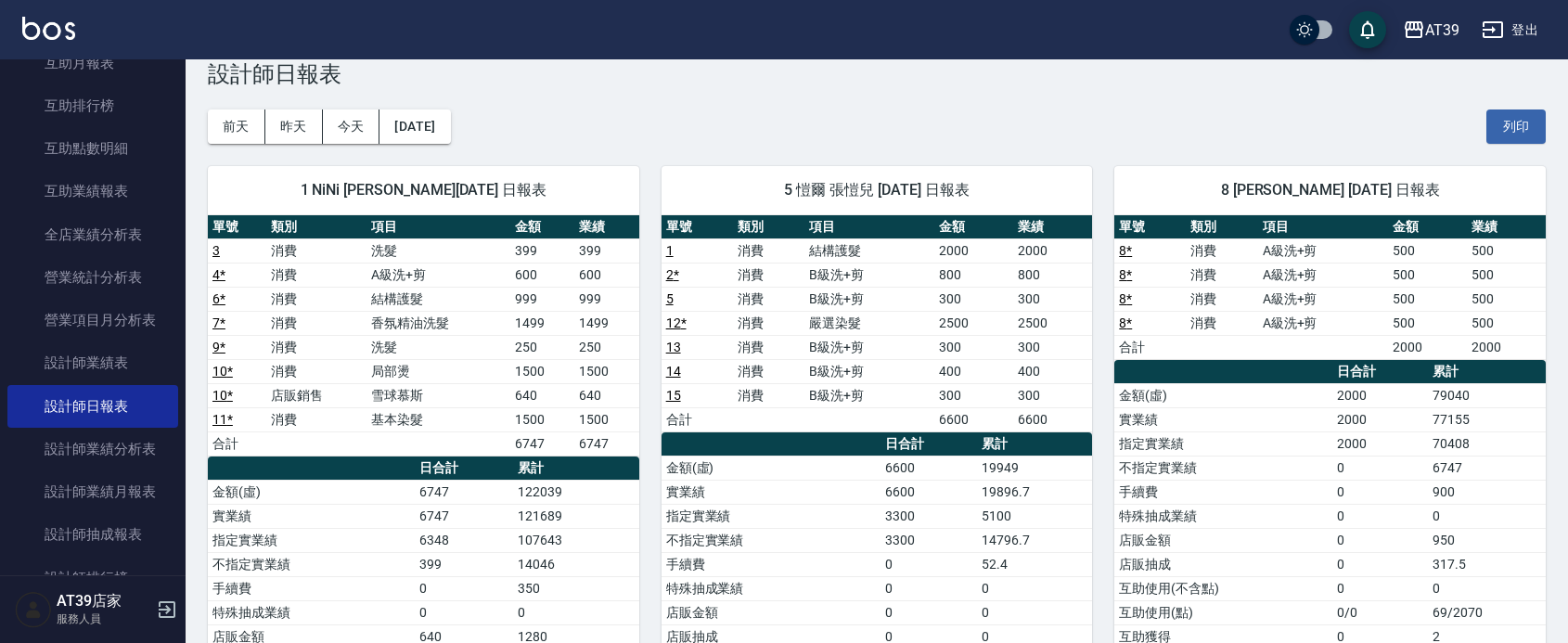
scroll to position [0, 0]
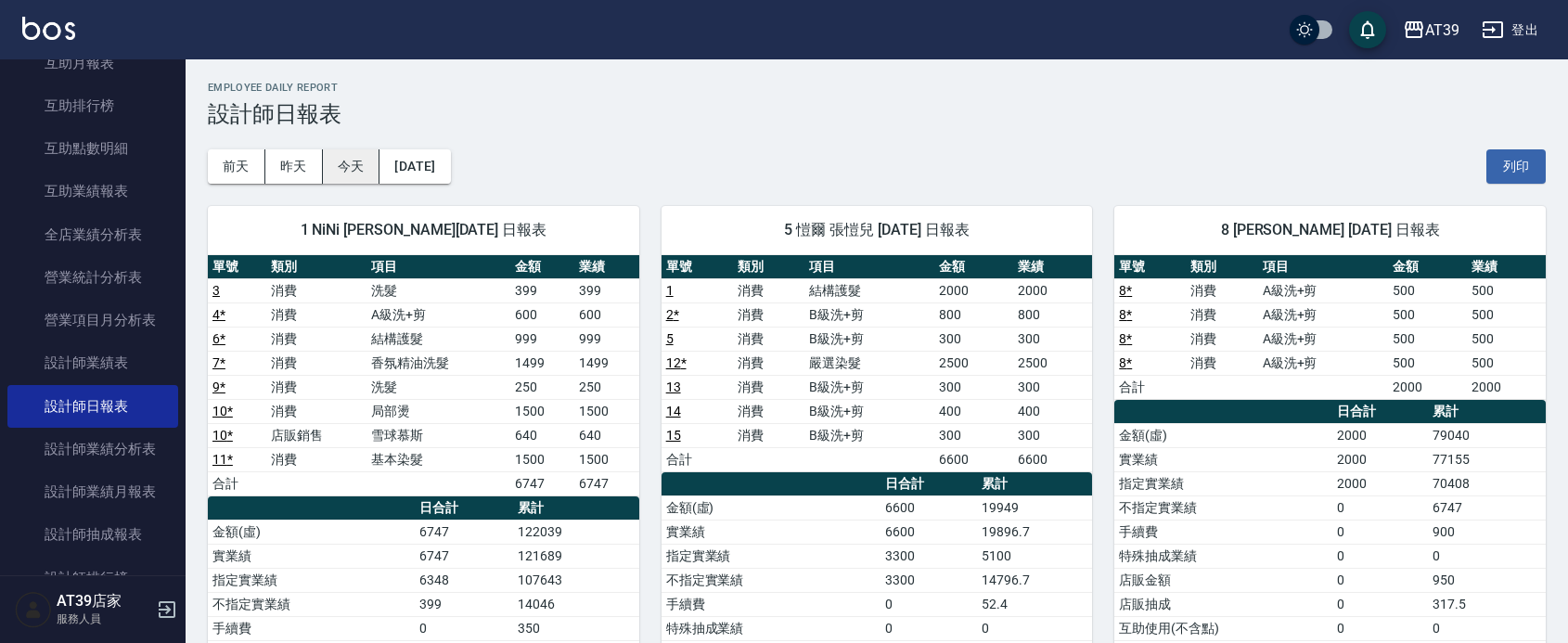
click at [368, 157] on button "今天" at bounding box center [351, 167] width 57 height 34
click at [304, 146] on div "前天 昨天 今天 2025/08/15 列印" at bounding box center [877, 167] width 1338 height 79
drag, startPoint x: 401, startPoint y: 165, endPoint x: 390, endPoint y: 94, distance: 71.8
click at [390, 94] on div "AT39 2025-08-15 設計師日報表 列印時間： 2025-08-15-18:46 Employee Daily Report 設計師日報表 前天 昨…" at bounding box center [876, 518] width 1382 height 916
click at [286, 169] on button "昨天" at bounding box center [294, 167] width 57 height 34
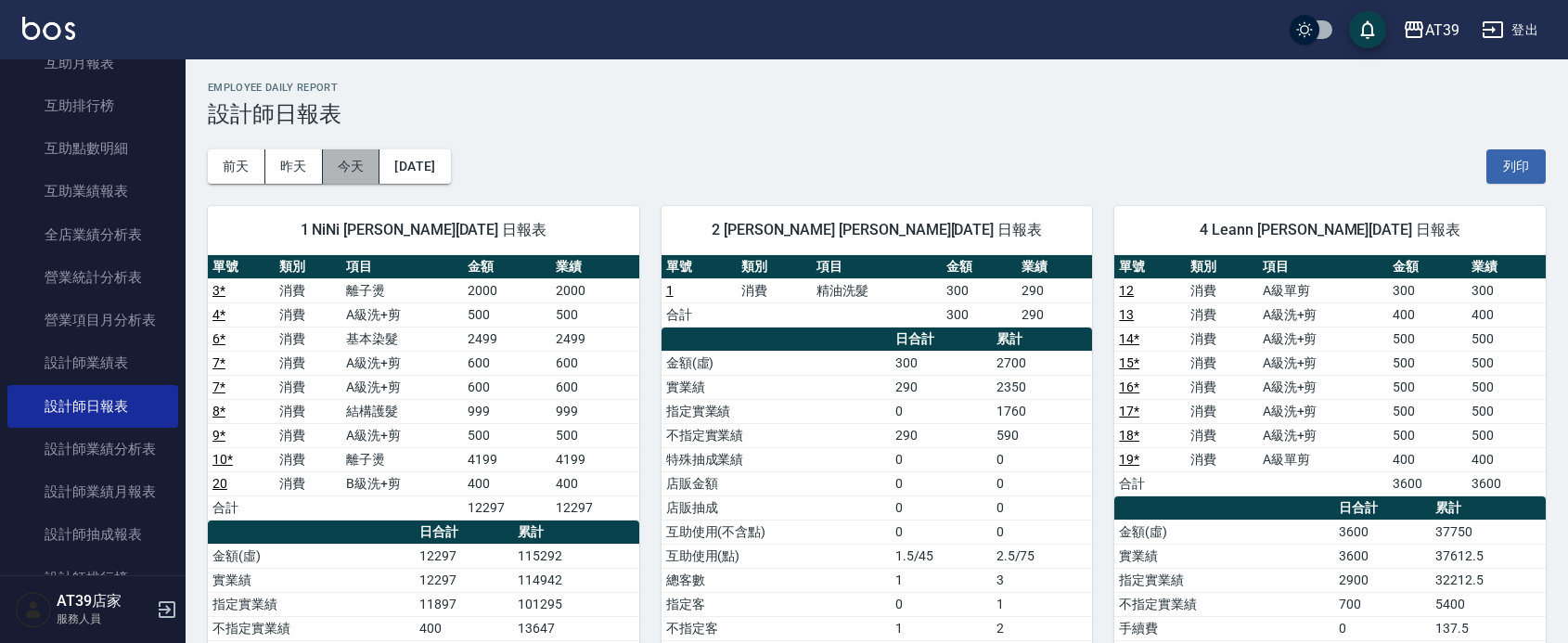
click at [328, 169] on button "今天" at bounding box center [351, 167] width 57 height 34
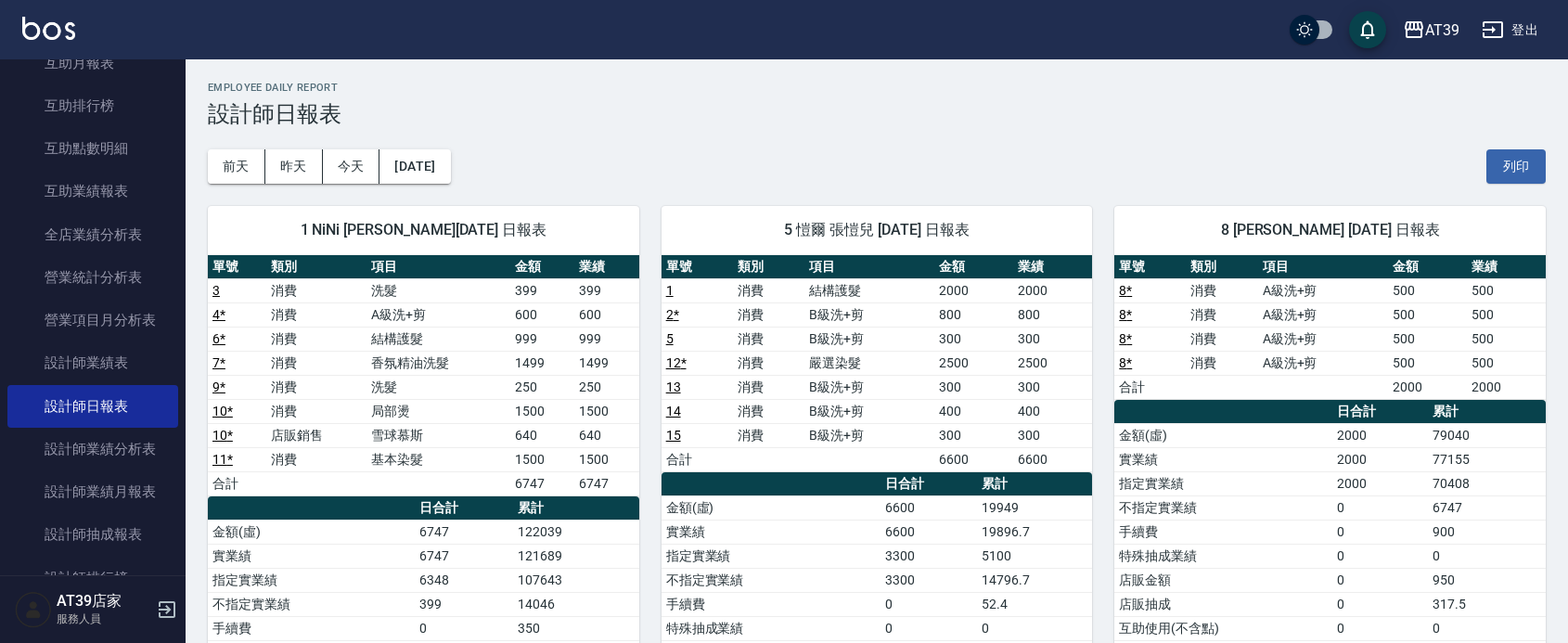
click at [501, 72] on div "AT39 2025-08-15 設計師日報表 列印時間： 2025-08-15-18:46 Employee Daily Report 設計師日報表 前天 昨…" at bounding box center [876, 518] width 1382 height 916
